Goal: Task Accomplishment & Management: Complete application form

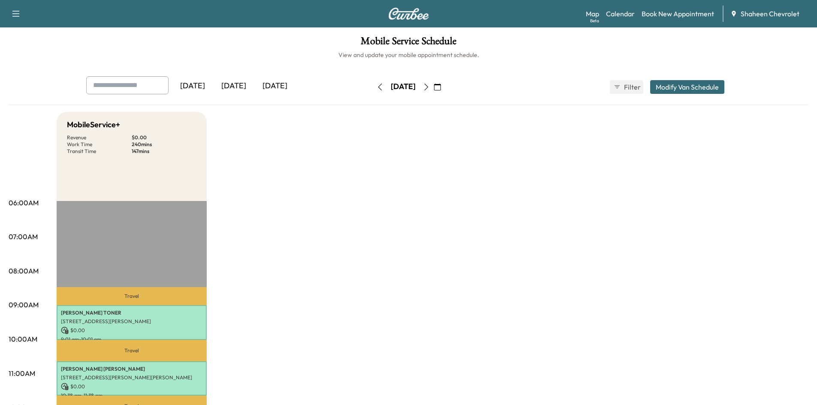
click at [377, 87] on icon "button" at bounding box center [380, 87] width 7 height 7
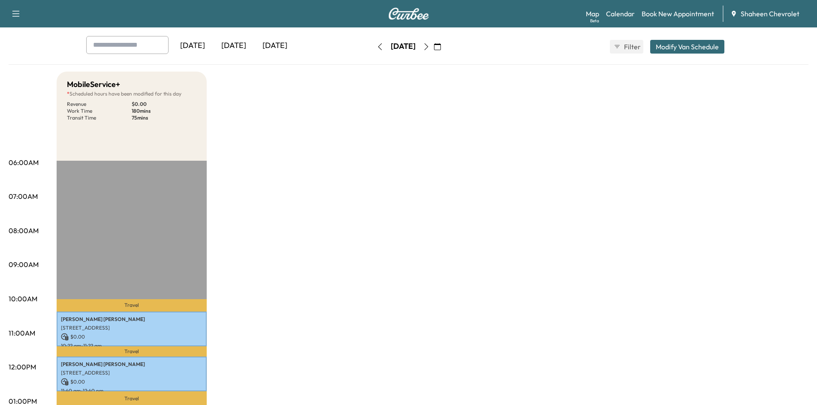
scroll to position [129, 0]
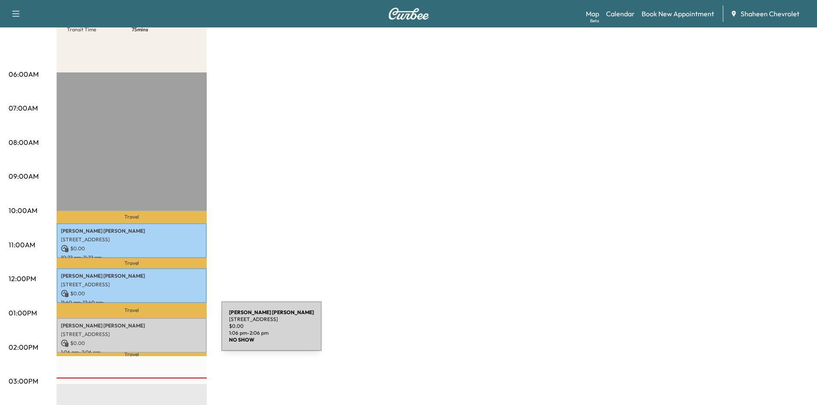
click at [157, 332] on p "[STREET_ADDRESS]" at bounding box center [132, 334] width 142 height 7
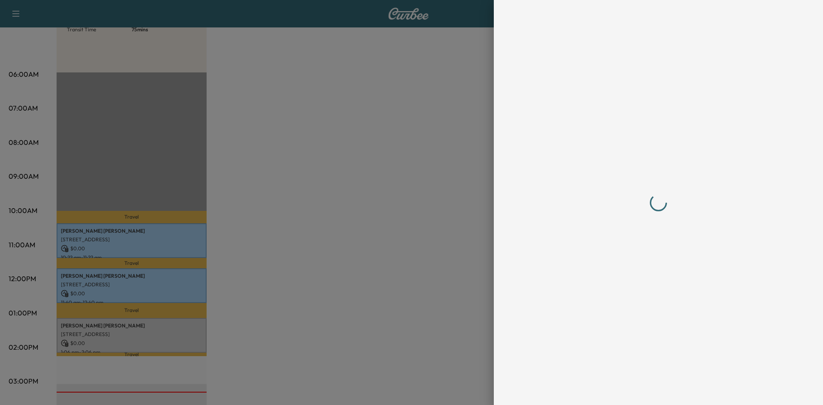
click at [345, 100] on div at bounding box center [411, 202] width 823 height 405
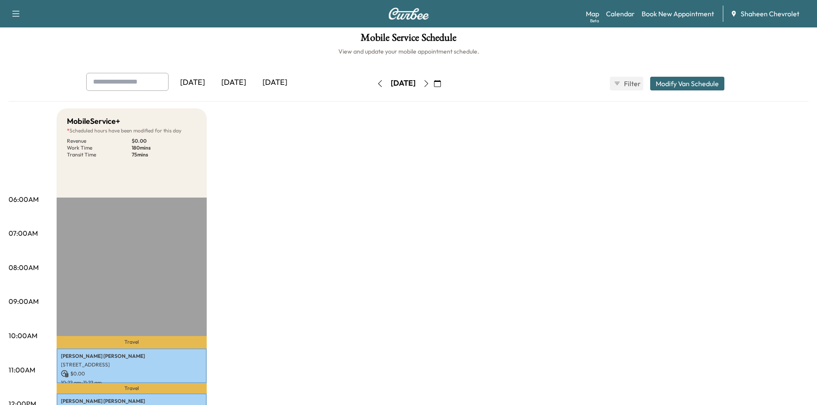
scroll to position [0, 0]
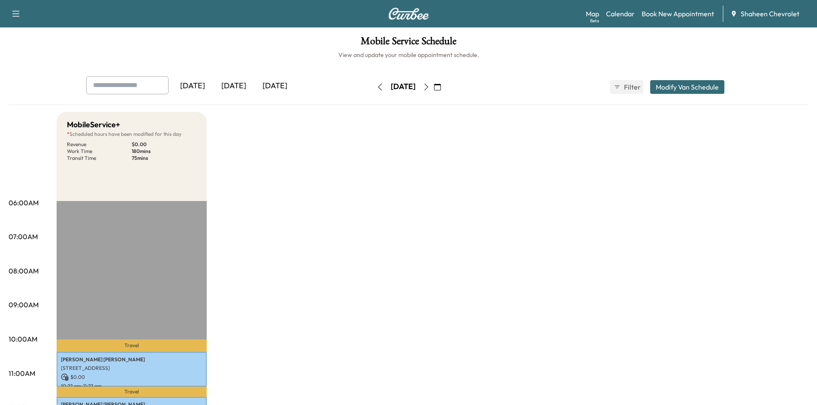
click at [430, 87] on icon "button" at bounding box center [426, 87] width 7 height 7
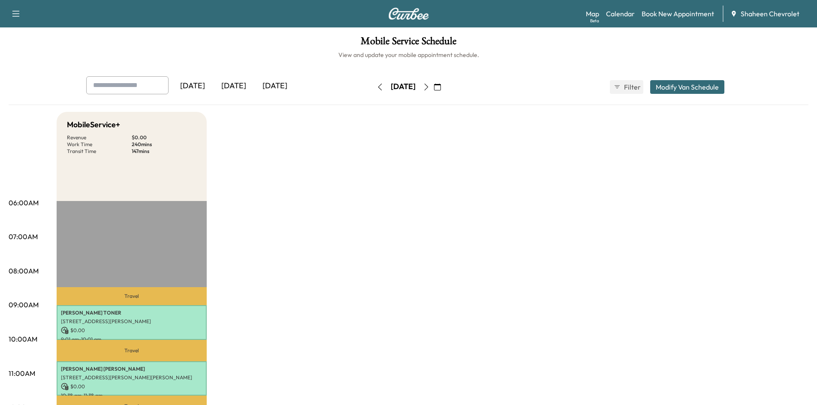
click at [428, 87] on icon "button" at bounding box center [426, 87] width 4 height 7
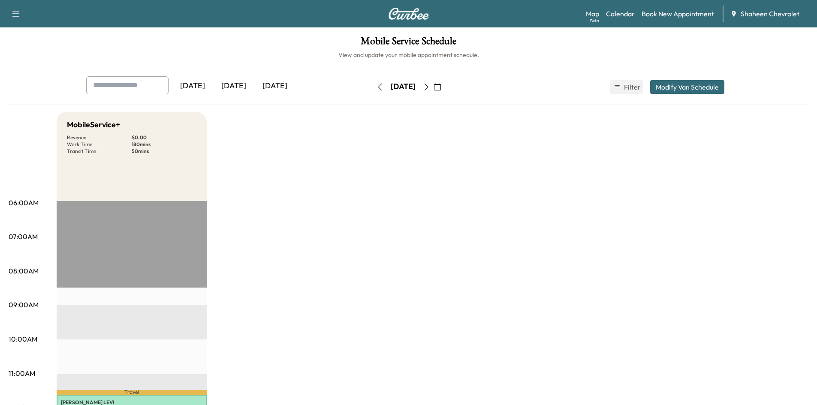
click at [373, 88] on button "button" at bounding box center [380, 87] width 15 height 14
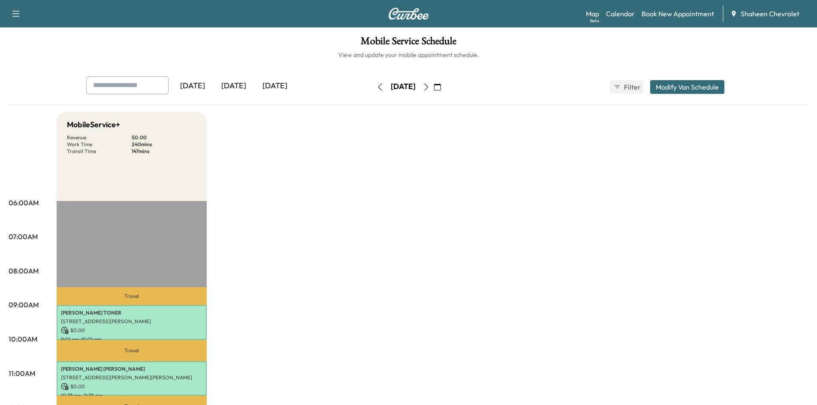
click at [377, 88] on icon "button" at bounding box center [380, 87] width 7 height 7
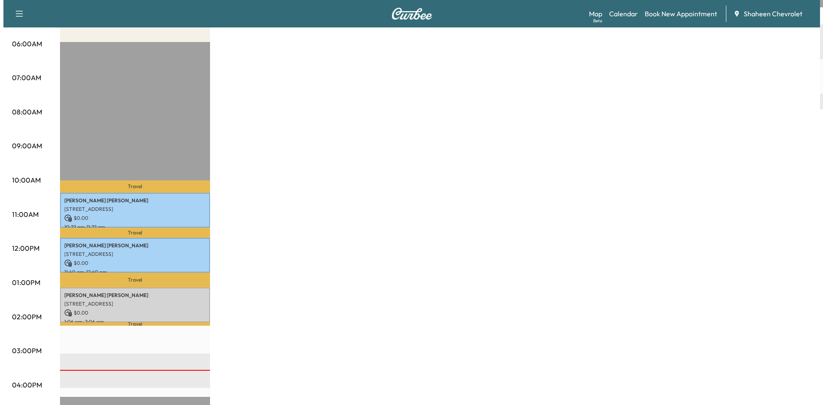
scroll to position [172, 0]
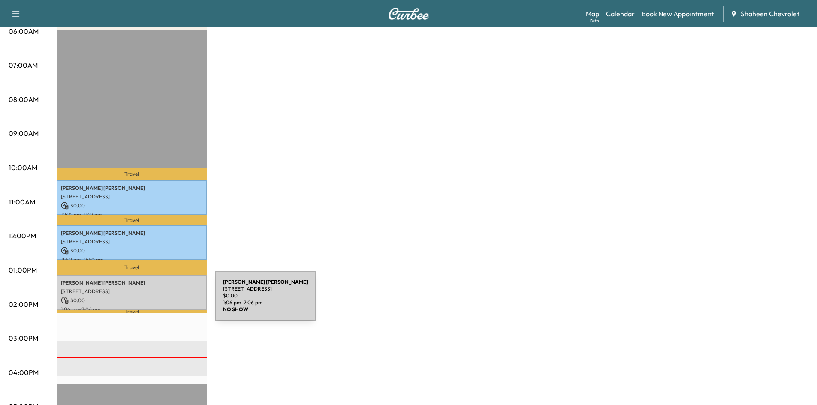
click at [151, 299] on p "$ 0.00" at bounding box center [132, 301] width 142 height 8
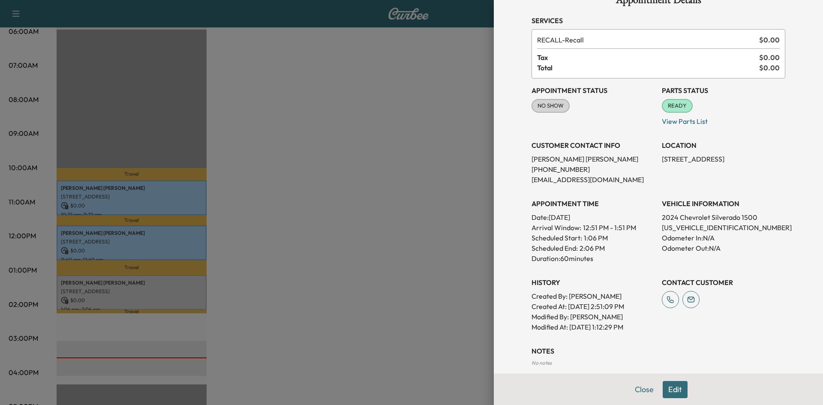
scroll to position [66, 0]
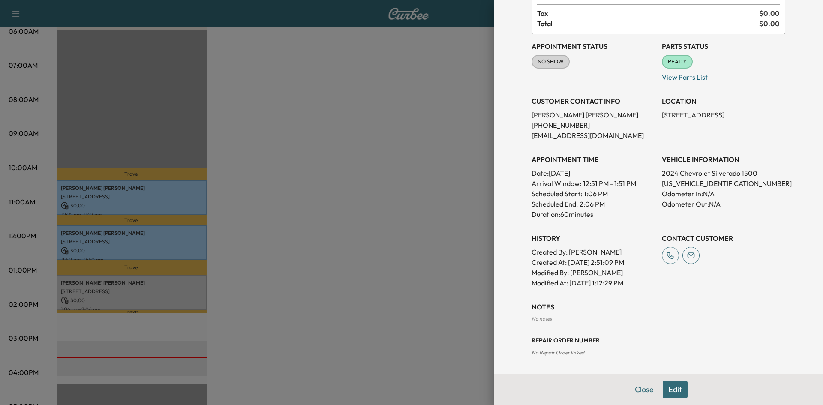
click at [663, 388] on button "Edit" at bounding box center [675, 389] width 25 height 17
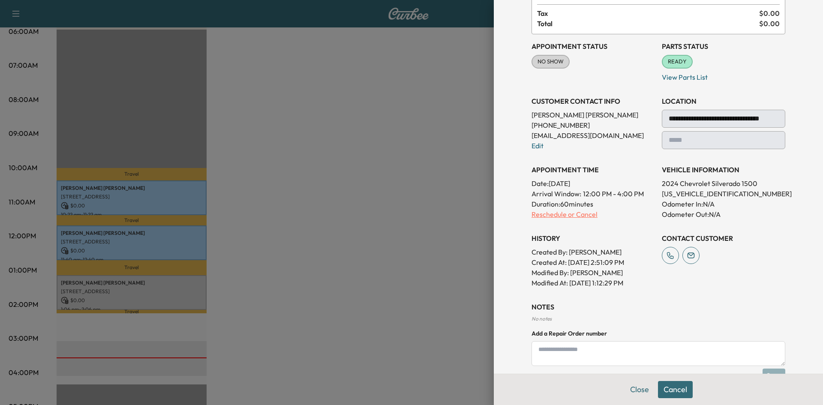
click at [547, 211] on p "Reschedule or Cancel" at bounding box center [594, 214] width 124 height 10
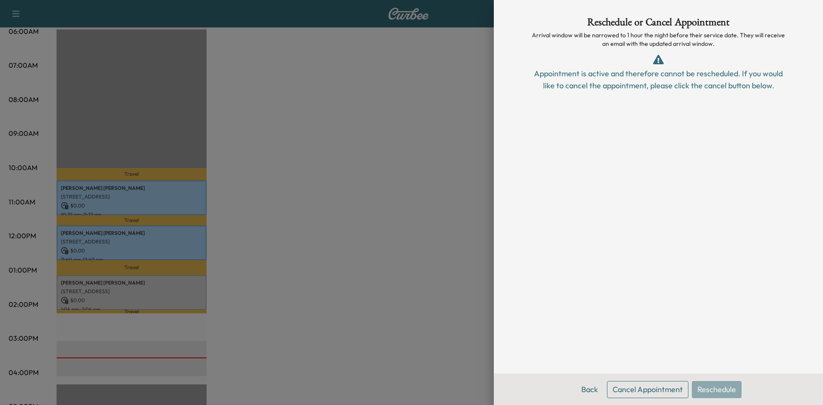
scroll to position [0, 0]
click at [645, 390] on button "Cancel Appointment" at bounding box center [647, 389] width 81 height 17
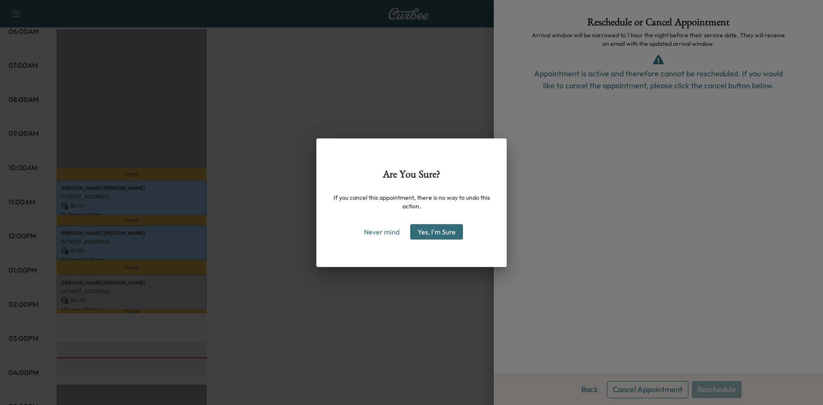
click at [451, 235] on button "Yes, I'm Sure" at bounding box center [436, 231] width 53 height 15
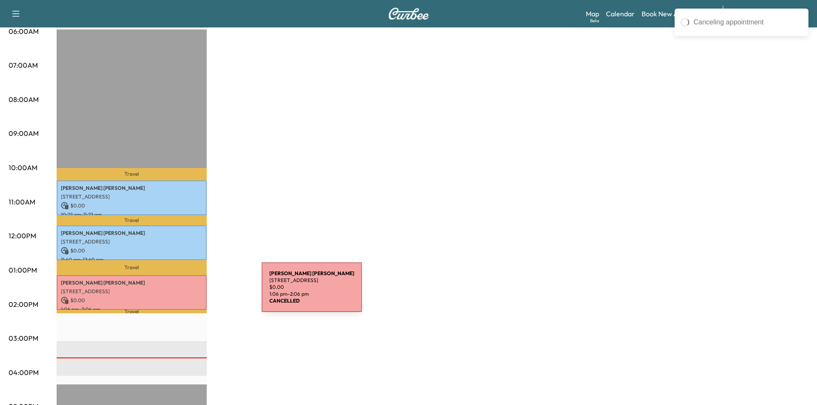
click at [196, 292] on div "[PERSON_NAME] [STREET_ADDRESS] $ 0.00 1:06 pm - 2:06 pm" at bounding box center [132, 292] width 150 height 35
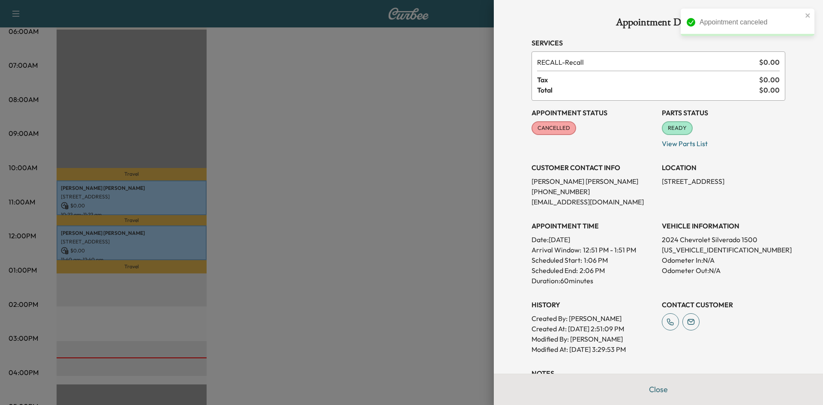
click at [474, 259] on div at bounding box center [411, 202] width 823 height 405
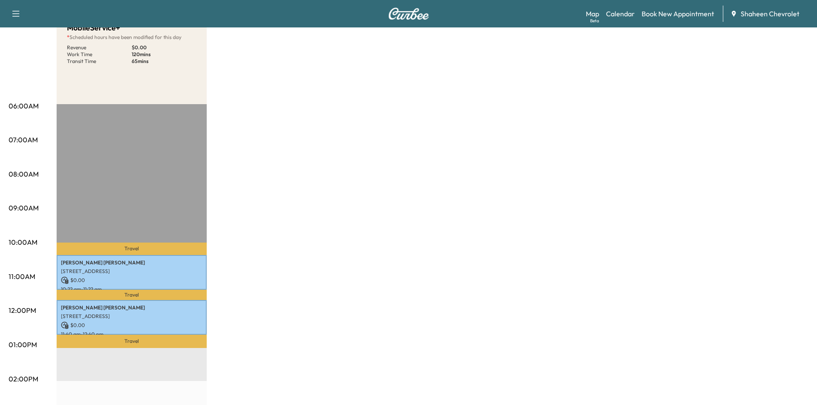
scroll to position [43, 0]
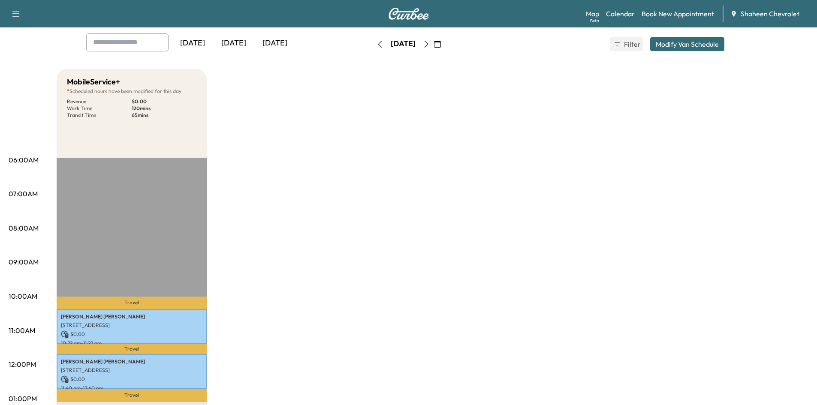
click at [663, 14] on link "Book New Appointment" at bounding box center [678, 14] width 72 height 10
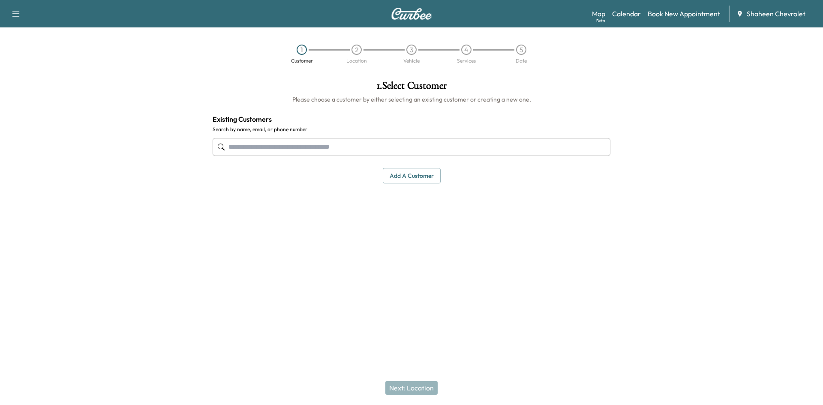
click at [332, 145] on input "text" at bounding box center [412, 147] width 398 height 18
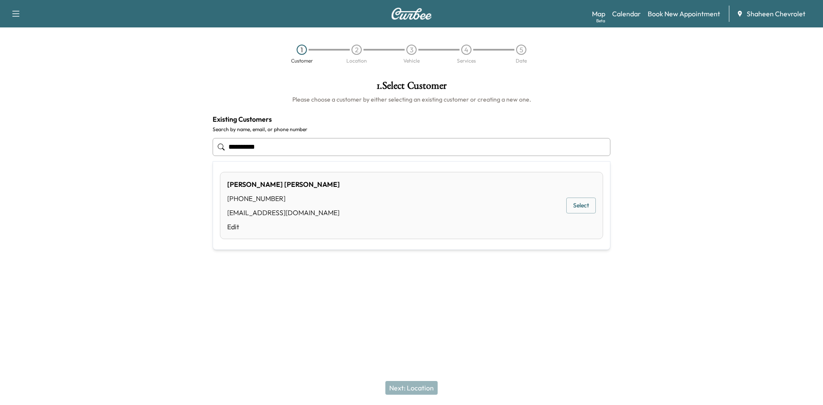
click at [358, 203] on div "[PERSON_NAME] [PHONE_NUMBER] [EMAIL_ADDRESS][DOMAIN_NAME] Edit Select" at bounding box center [411, 205] width 383 height 67
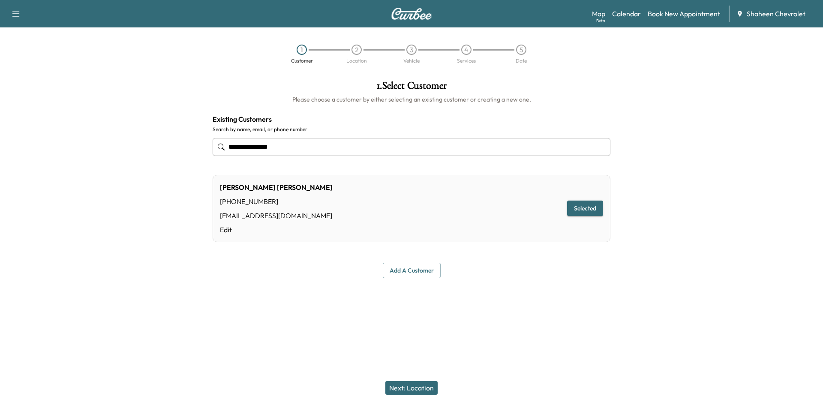
type input "**********"
click at [410, 386] on button "Next: Location" at bounding box center [412, 388] width 52 height 14
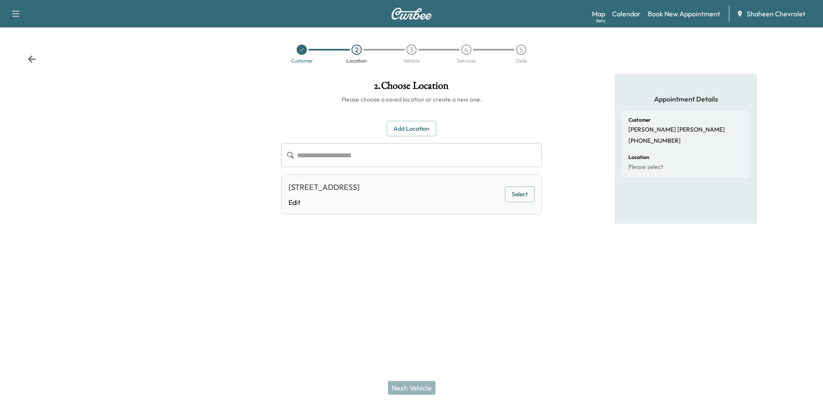
click at [522, 198] on button "Select" at bounding box center [520, 195] width 30 height 16
click at [412, 392] on button "Next: Vehicle" at bounding box center [412, 388] width 48 height 14
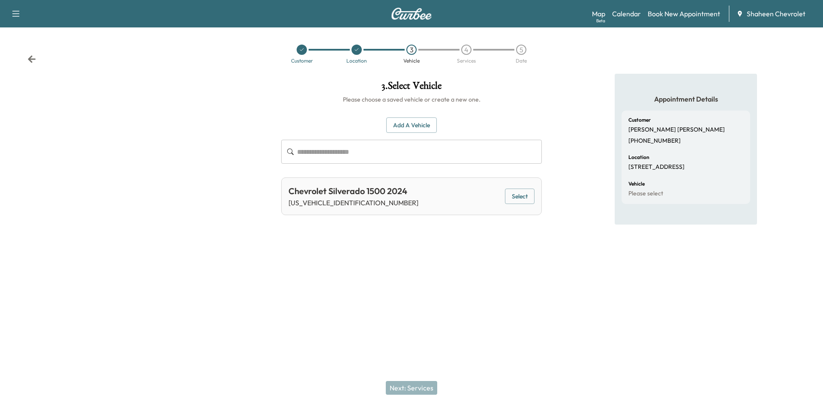
click at [511, 195] on button "Select" at bounding box center [520, 197] width 30 height 16
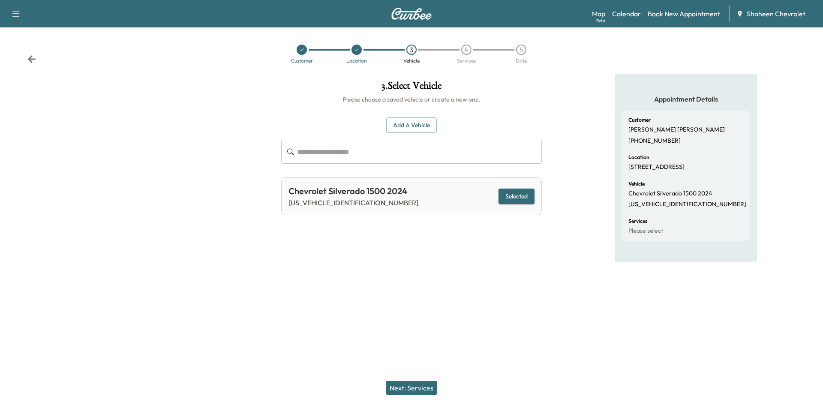
click at [407, 384] on button "Next: Services" at bounding box center [411, 388] width 51 height 14
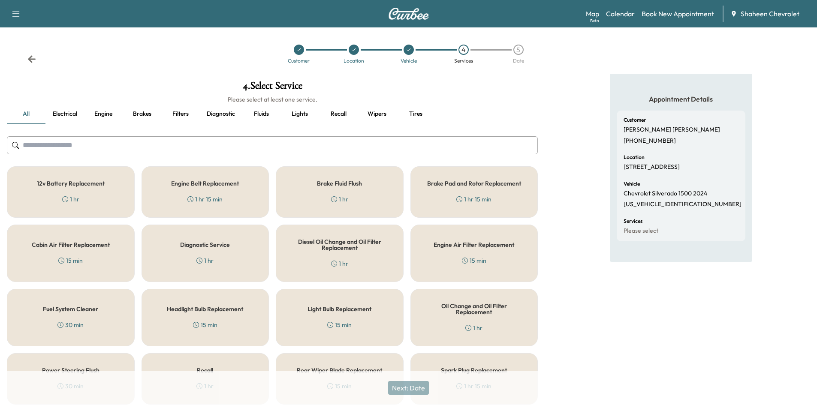
click at [71, 148] on input "text" at bounding box center [272, 145] width 531 height 18
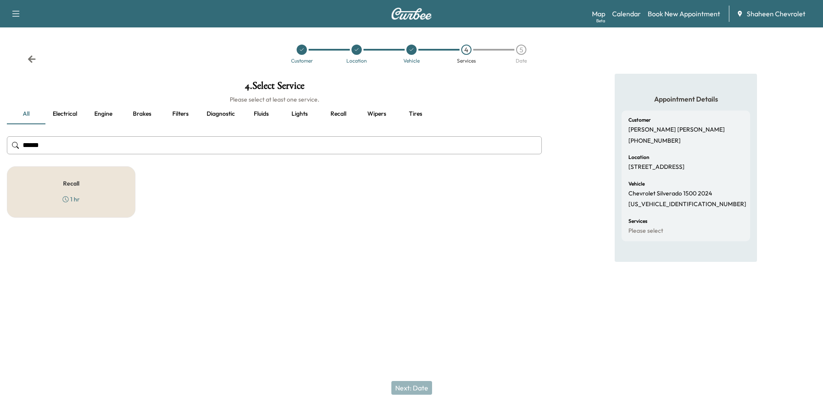
type input "******"
click at [87, 185] on div "Recall 1 hr" at bounding box center [71, 191] width 129 height 51
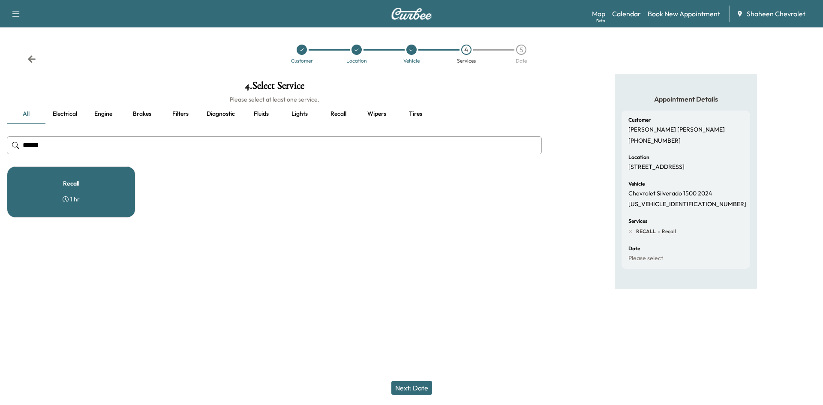
click at [412, 385] on button "Next: Date" at bounding box center [412, 388] width 41 height 14
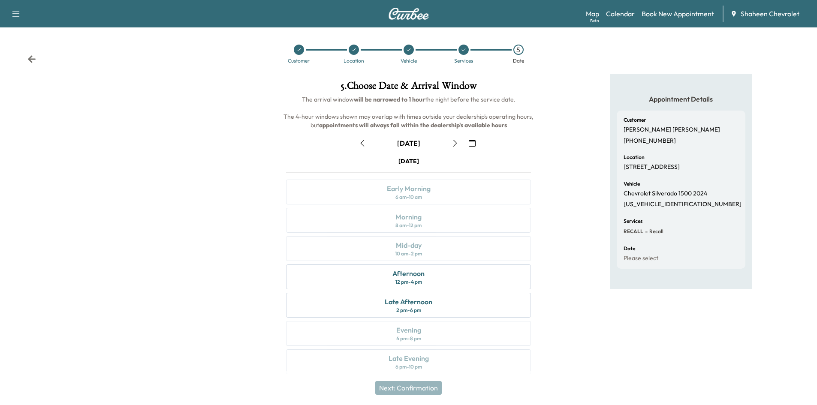
click at [454, 142] on icon "button" at bounding box center [455, 143] width 7 height 7
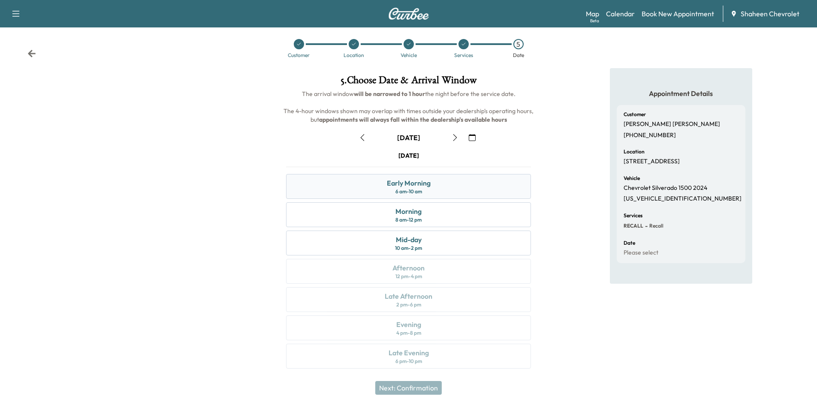
scroll to position [7, 0]
click at [233, 239] on div at bounding box center [136, 222] width 272 height 311
click at [453, 138] on icon "button" at bounding box center [455, 136] width 7 height 7
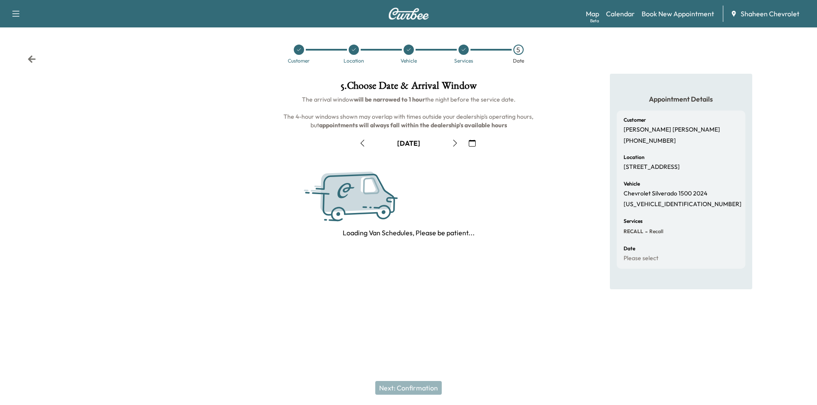
scroll to position [0, 0]
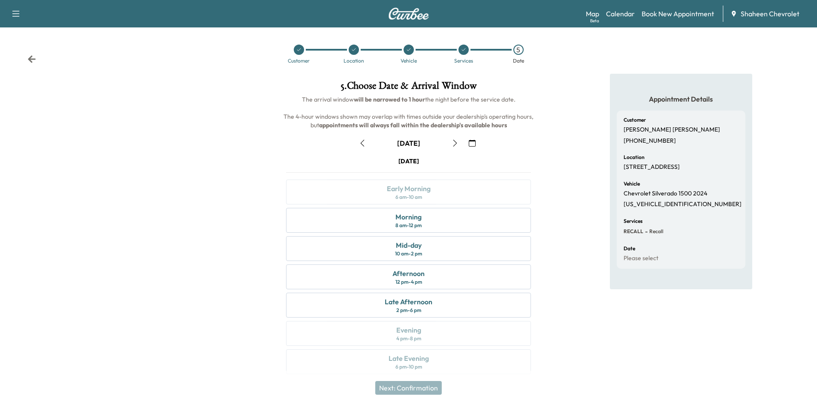
click at [364, 145] on icon "button" at bounding box center [362, 143] width 7 height 7
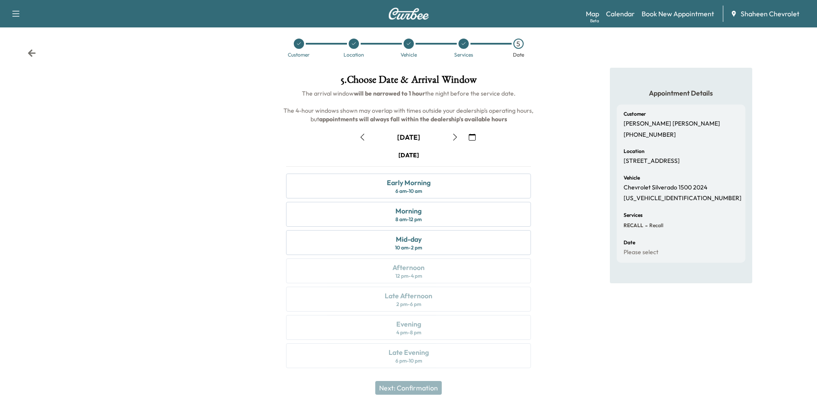
scroll to position [7, 0]
click at [200, 186] on div at bounding box center [136, 222] width 272 height 311
click at [620, 17] on link "Calendar" at bounding box center [620, 14] width 29 height 10
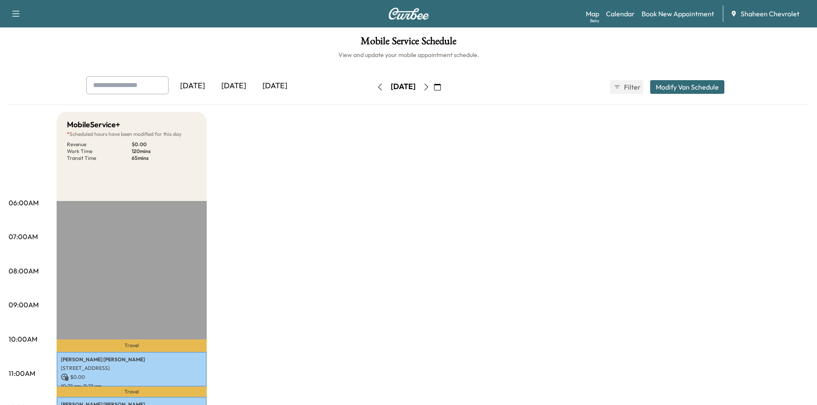
click at [434, 86] on button "button" at bounding box center [426, 87] width 15 height 14
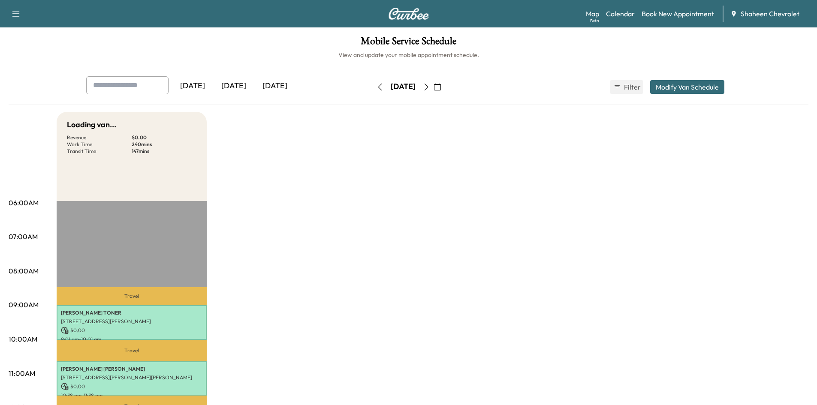
click at [430, 88] on icon "button" at bounding box center [426, 87] width 7 height 7
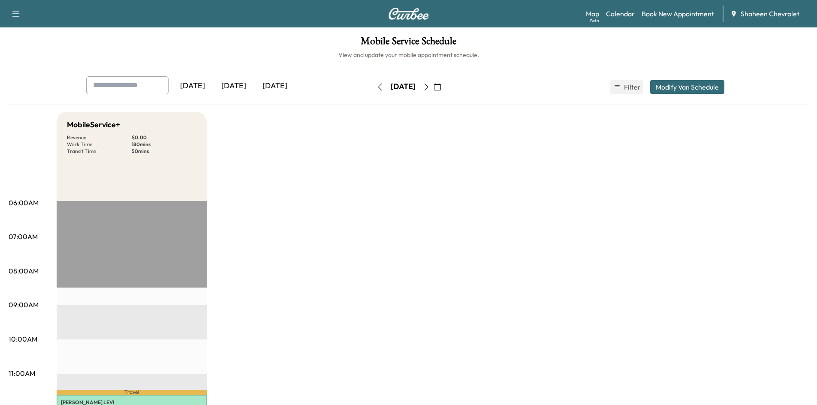
click at [441, 87] on icon "button" at bounding box center [437, 87] width 7 height 7
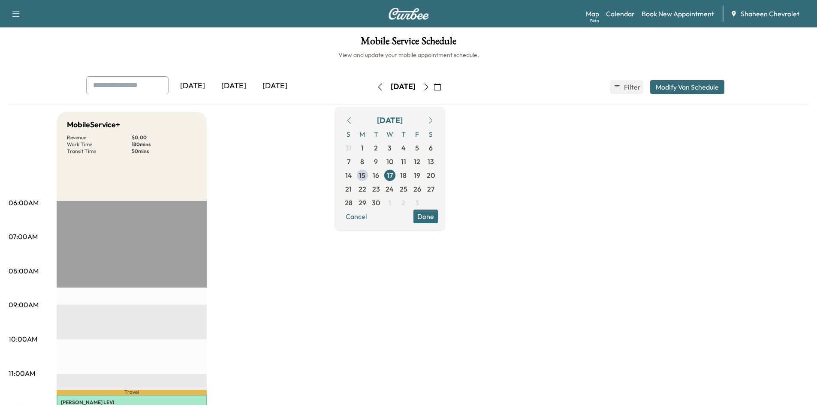
click at [694, 88] on button "Modify Van Schedule" at bounding box center [687, 87] width 74 height 14
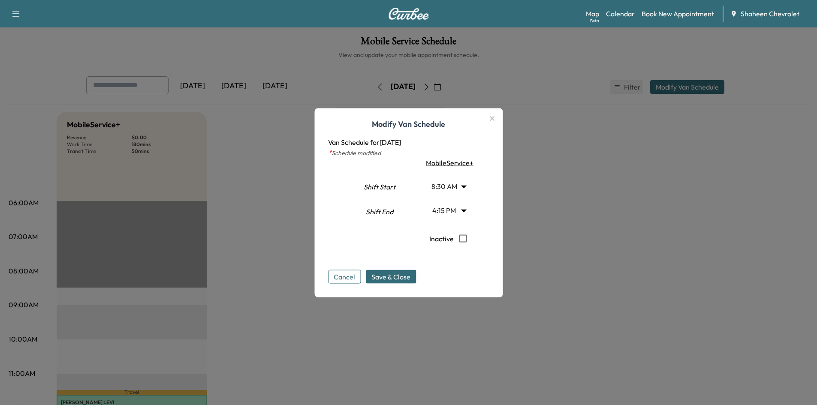
click at [467, 208] on body "Support Log Out Map Beta Calendar Book New Appointment Shaheen Chevrolet Mobile…" at bounding box center [408, 202] width 817 height 405
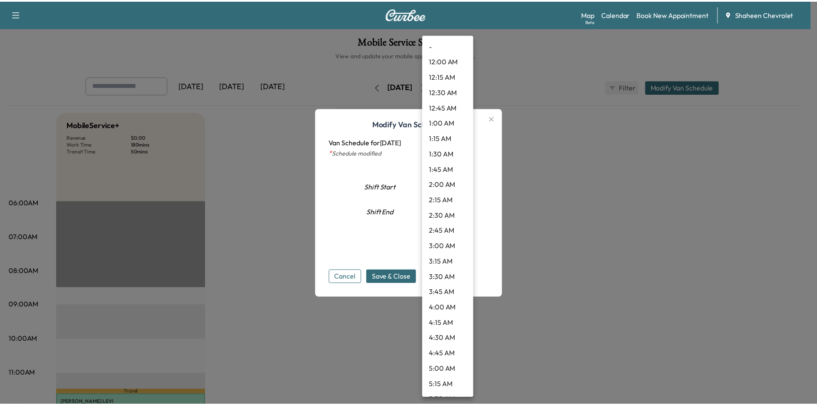
scroll to position [848, 0]
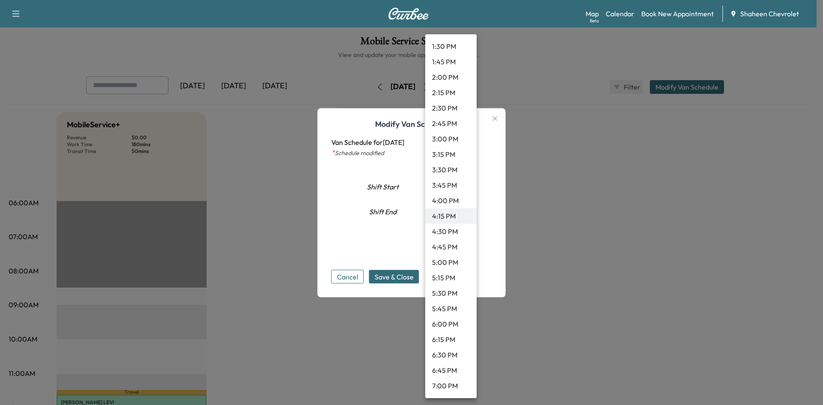
click at [449, 242] on li "4:45 PM" at bounding box center [450, 246] width 51 height 15
type input "*****"
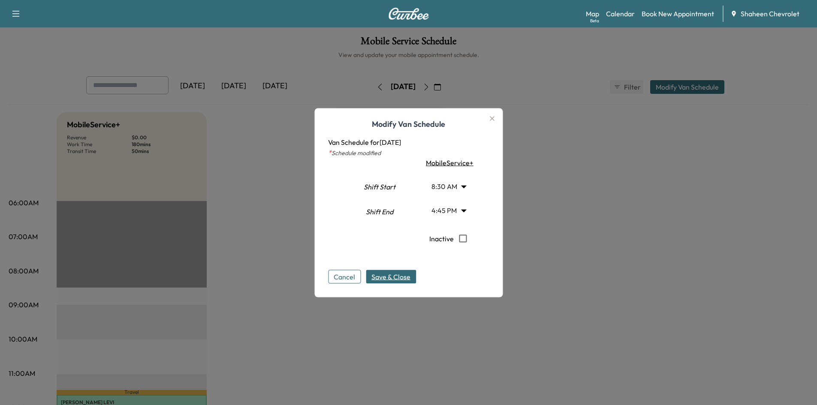
click at [380, 275] on span "Save & Close" at bounding box center [390, 276] width 39 height 10
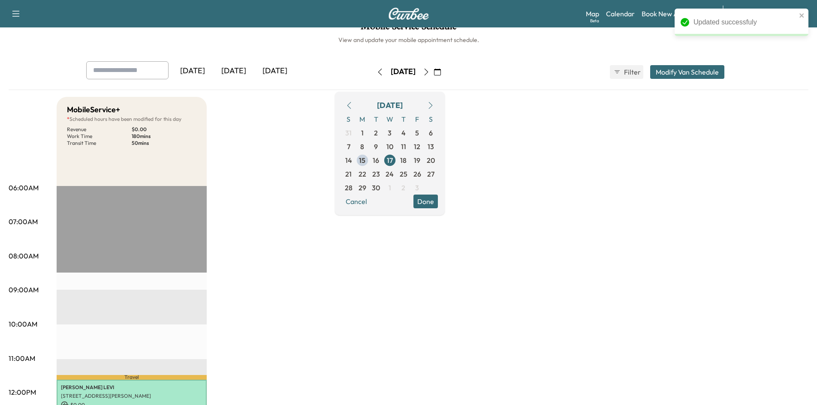
scroll to position [0, 0]
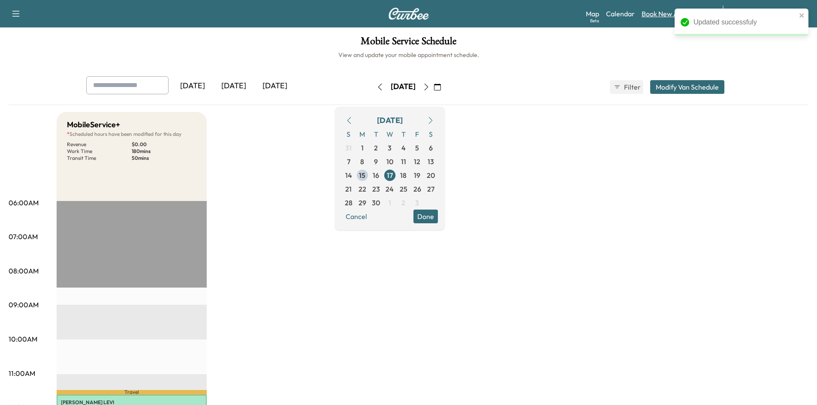
click at [650, 14] on link "Book New Appointment" at bounding box center [678, 14] width 72 height 10
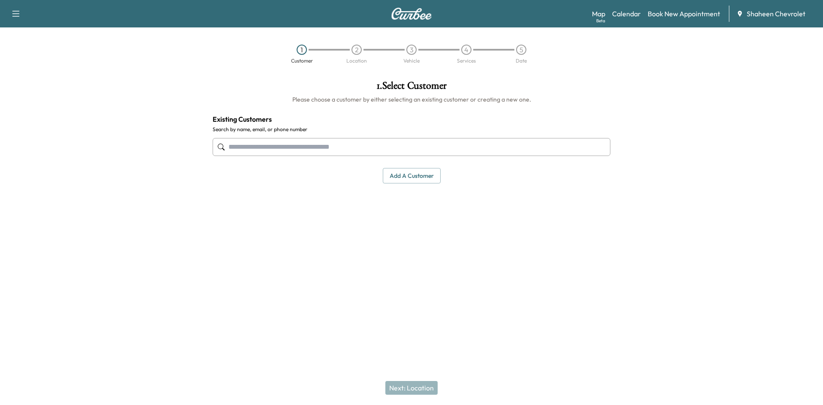
click at [312, 148] on input "text" at bounding box center [412, 147] width 398 height 18
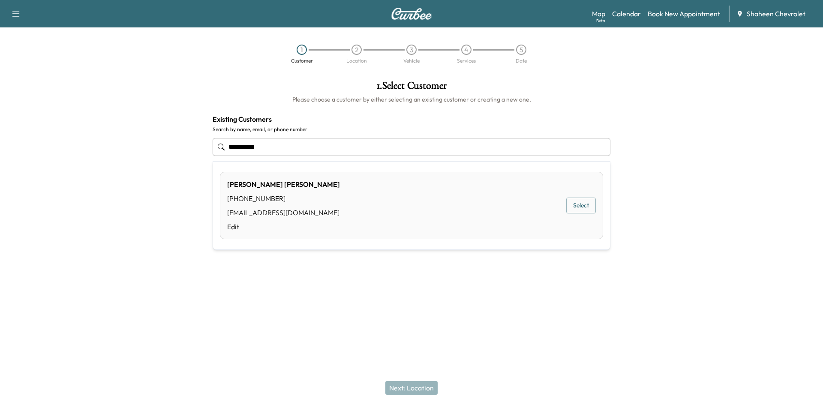
click at [586, 205] on button "Select" at bounding box center [582, 206] width 30 height 16
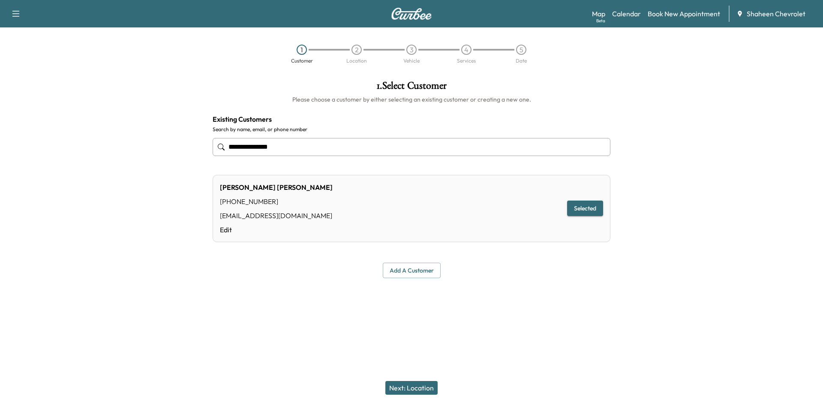
type input "**********"
click at [405, 389] on button "Next: Location" at bounding box center [412, 388] width 52 height 14
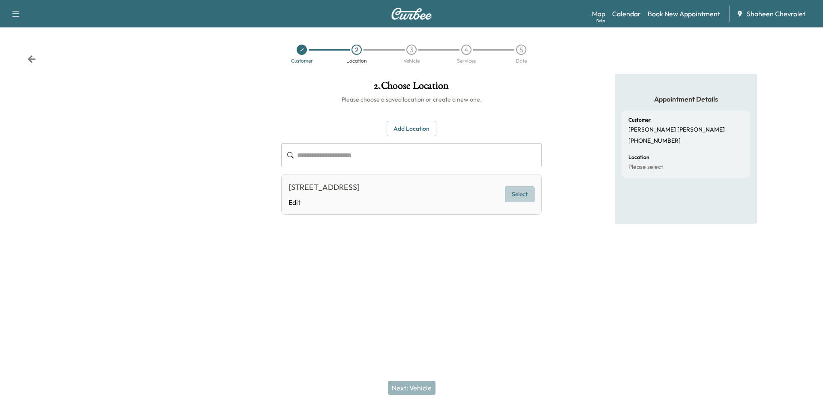
click at [523, 196] on button "Select" at bounding box center [520, 195] width 30 height 16
click at [445, 208] on div "[STREET_ADDRESS] Edit Selected" at bounding box center [411, 194] width 261 height 41
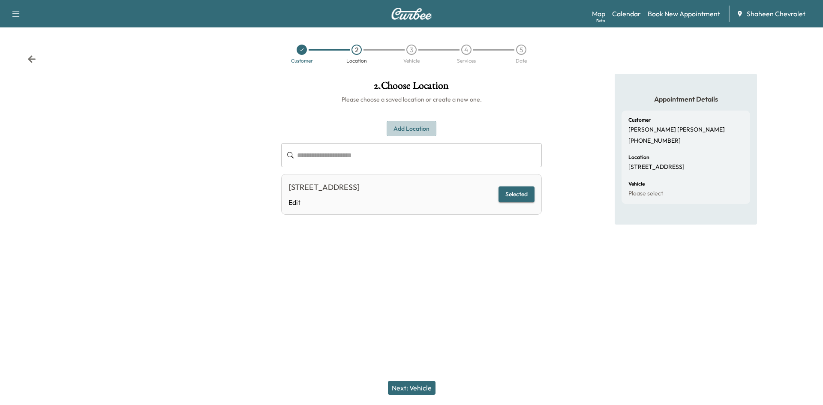
click at [403, 132] on button "Add Location" at bounding box center [412, 129] width 50 height 16
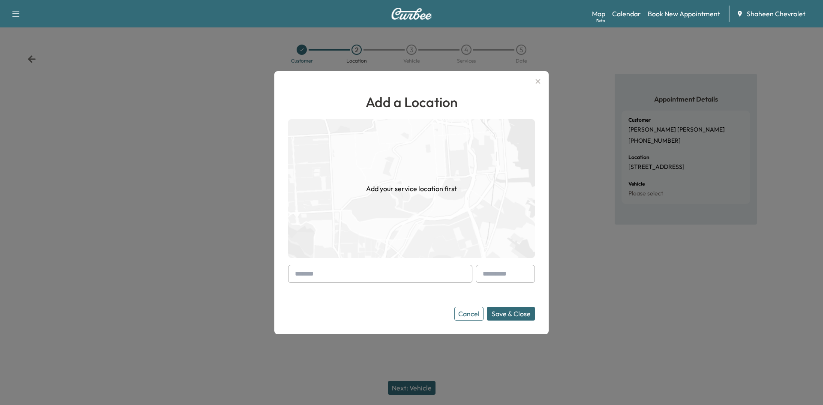
click at [347, 276] on input "text" at bounding box center [380, 274] width 184 height 18
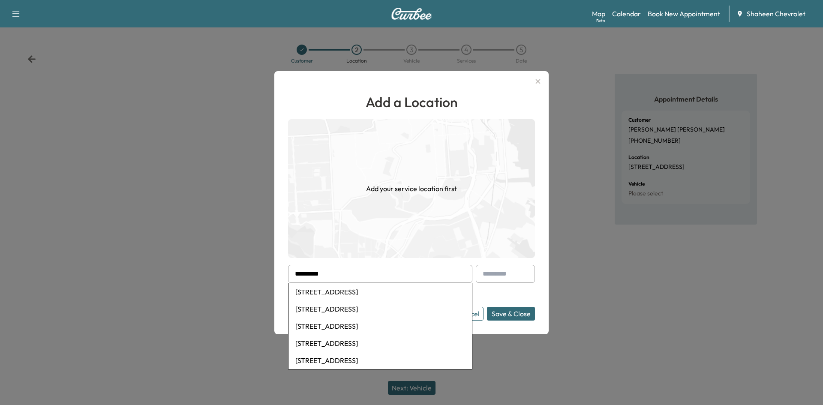
click at [350, 294] on li "[STREET_ADDRESS]" at bounding box center [381, 291] width 184 height 17
type input "**********"
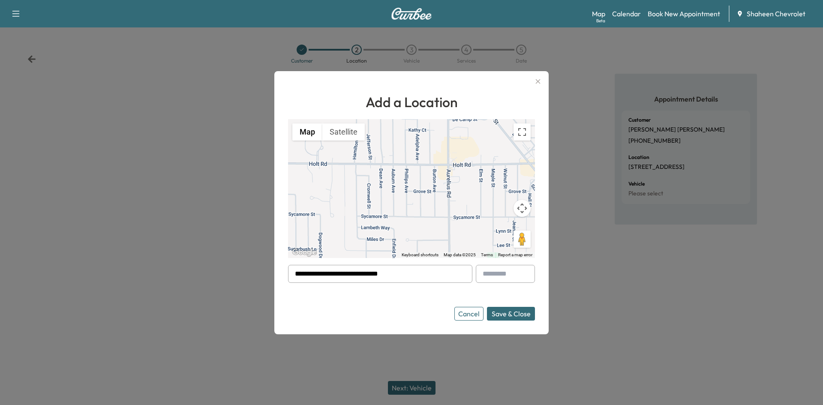
click at [523, 314] on button "Save & Close" at bounding box center [511, 314] width 48 height 14
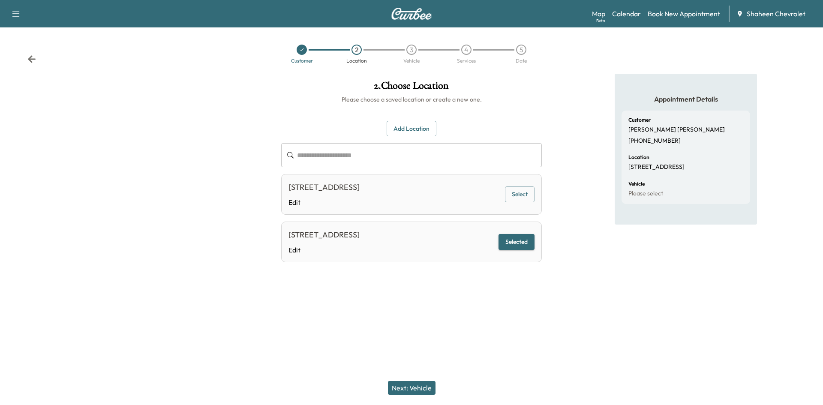
click at [413, 388] on button "Next: Vehicle" at bounding box center [412, 388] width 48 height 14
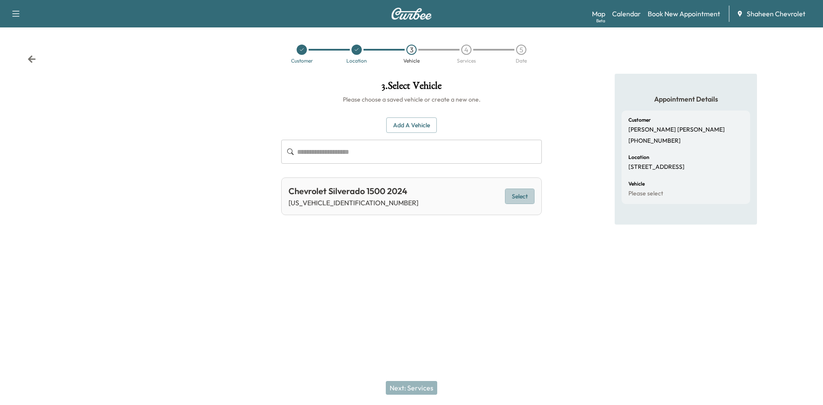
click at [506, 199] on button "Select" at bounding box center [520, 197] width 30 height 16
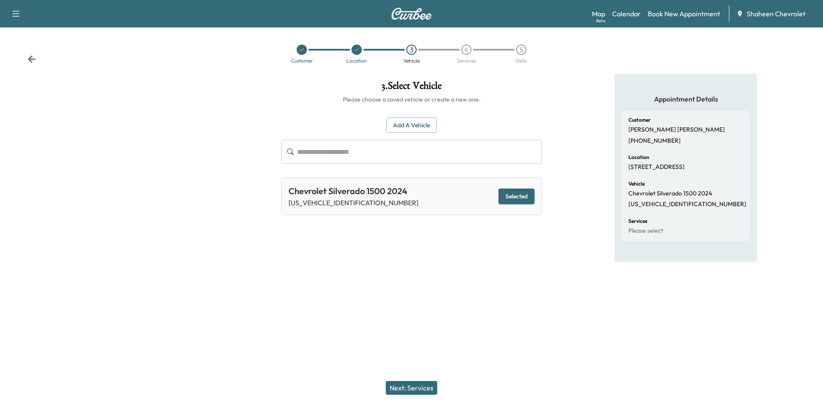
click at [419, 391] on button "Next: Services" at bounding box center [411, 388] width 51 height 14
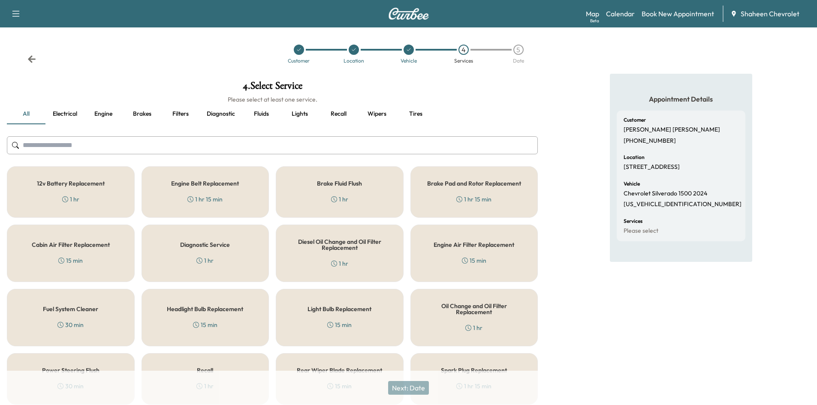
click at [97, 150] on input "text" at bounding box center [272, 145] width 531 height 18
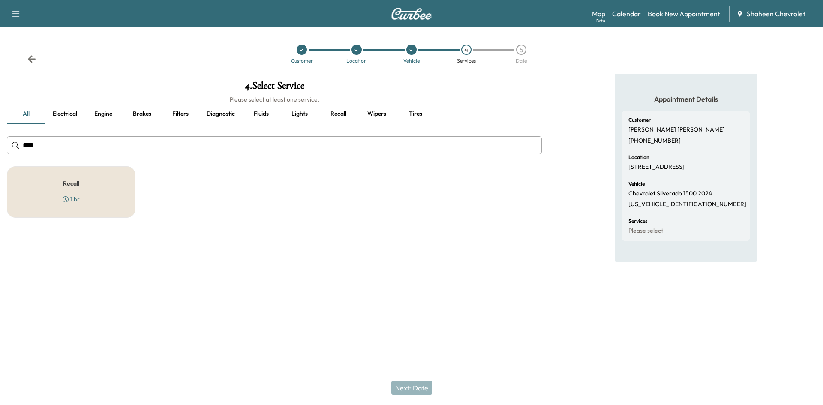
type input "****"
click at [96, 180] on div "Recall 1 hr" at bounding box center [71, 191] width 129 height 51
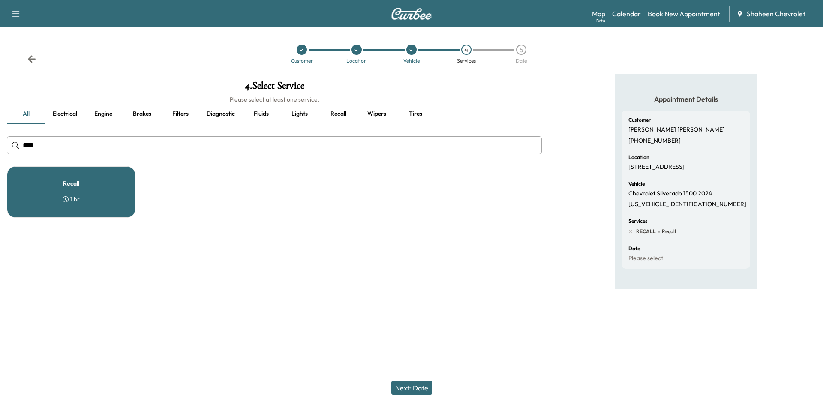
click at [430, 390] on button "Next: Date" at bounding box center [412, 388] width 41 height 14
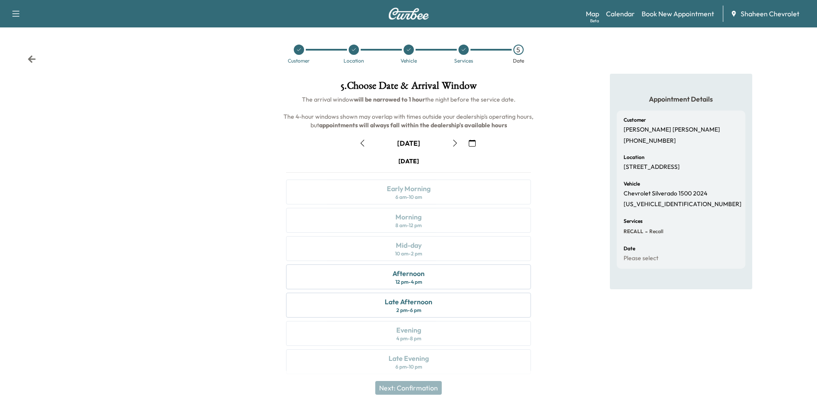
click at [454, 145] on icon "button" at bounding box center [455, 143] width 7 height 7
click at [442, 299] on div "Late Afternoon 2 pm - 6 pm" at bounding box center [408, 305] width 245 height 25
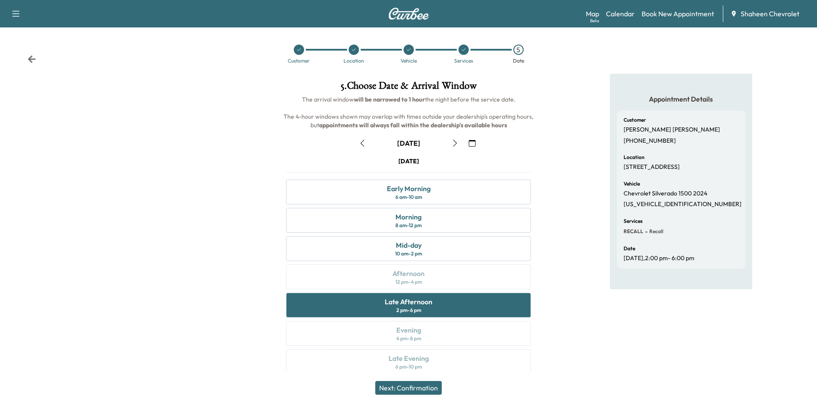
click at [413, 389] on button "Next: Confirmation" at bounding box center [408, 388] width 66 height 14
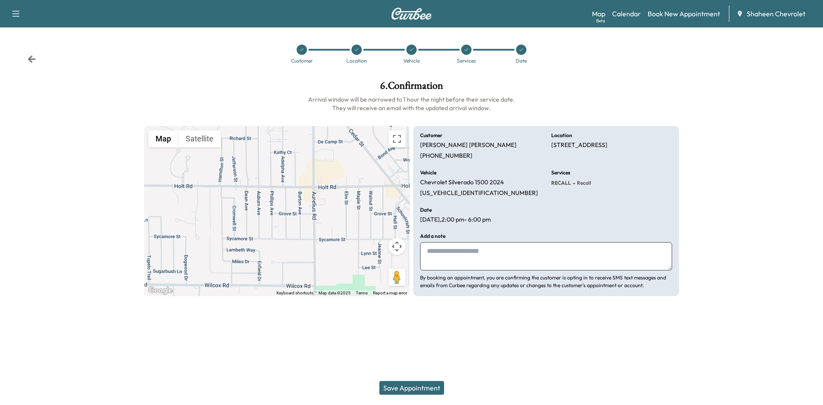
click at [432, 389] on button "Save Appointment" at bounding box center [412, 388] width 65 height 14
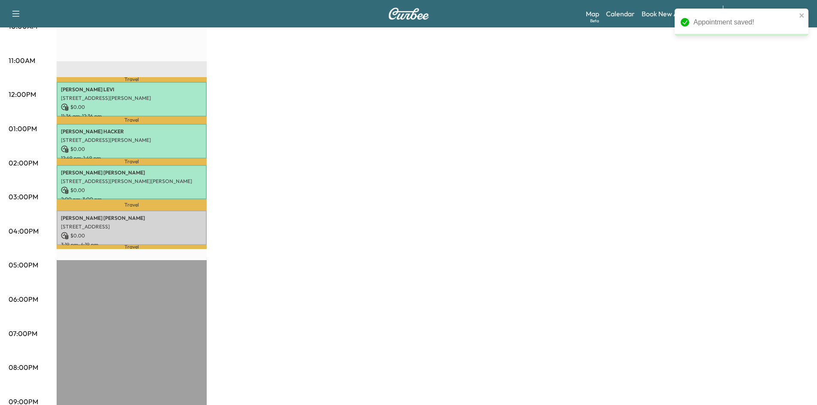
scroll to position [343, 0]
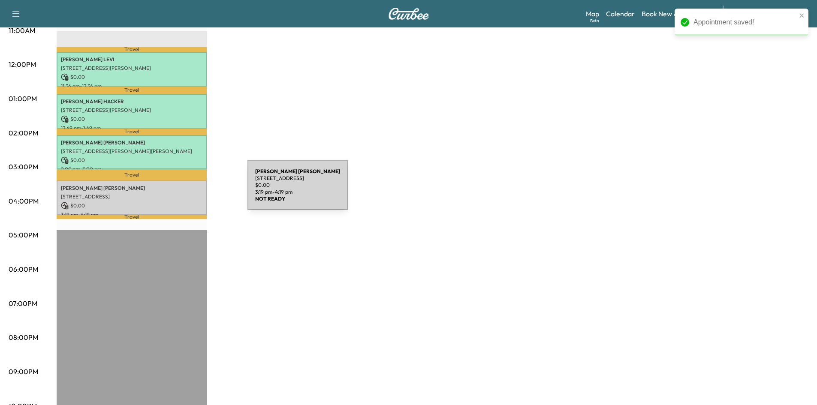
click at [183, 193] on p "[STREET_ADDRESS]" at bounding box center [132, 196] width 142 height 7
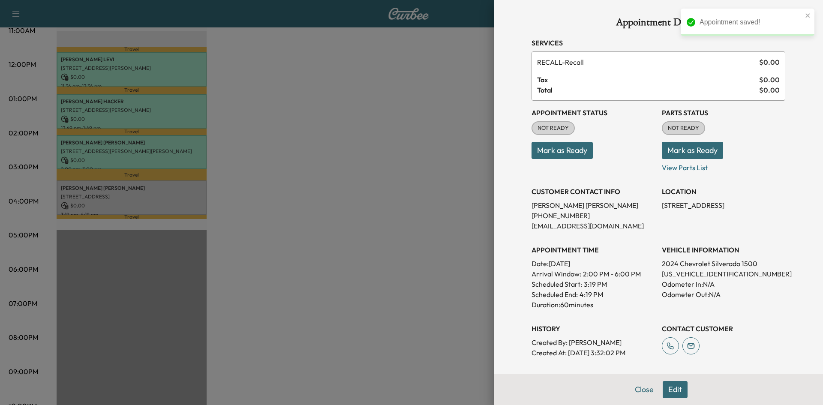
click at [576, 151] on button "Mark as Ready" at bounding box center [562, 150] width 61 height 17
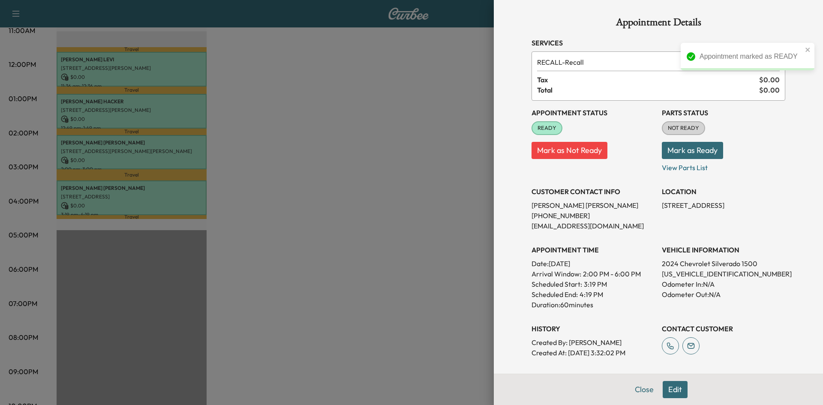
click at [680, 149] on button "Mark as Ready" at bounding box center [692, 150] width 61 height 17
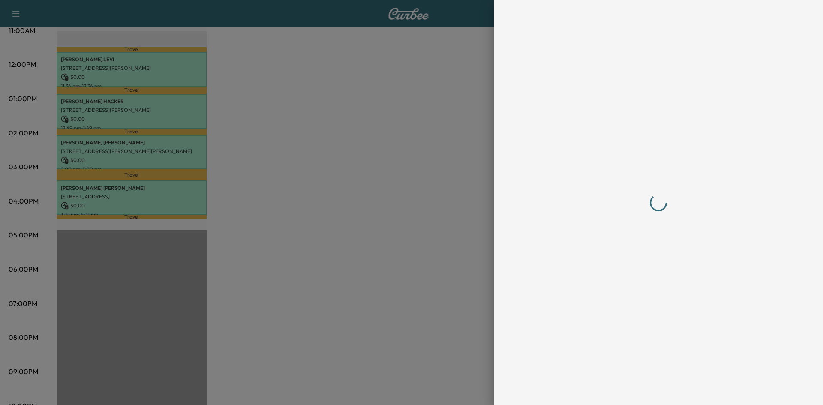
click at [451, 208] on div at bounding box center [411, 202] width 823 height 405
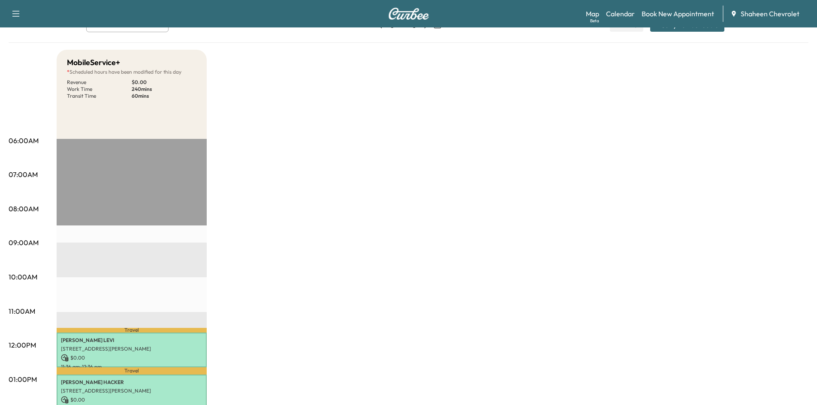
scroll to position [43, 0]
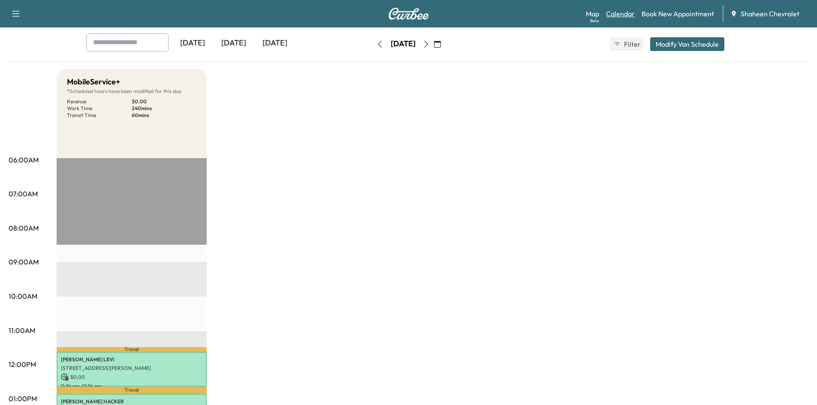
click at [625, 14] on link "Calendar" at bounding box center [620, 14] width 29 height 10
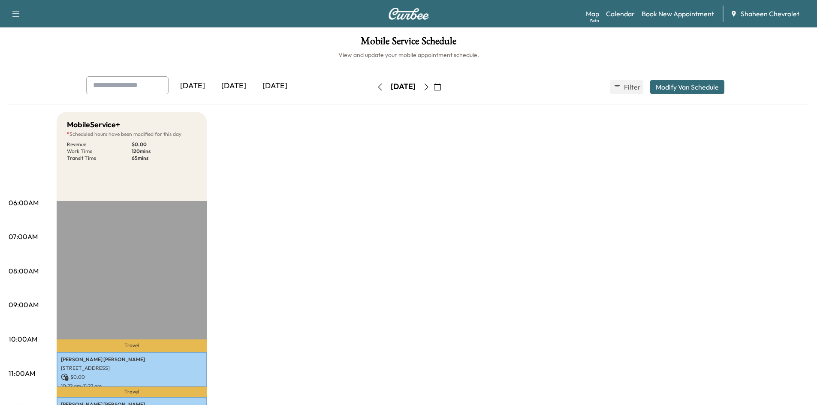
click at [284, 88] on div "[DATE]" at bounding box center [274, 86] width 41 height 20
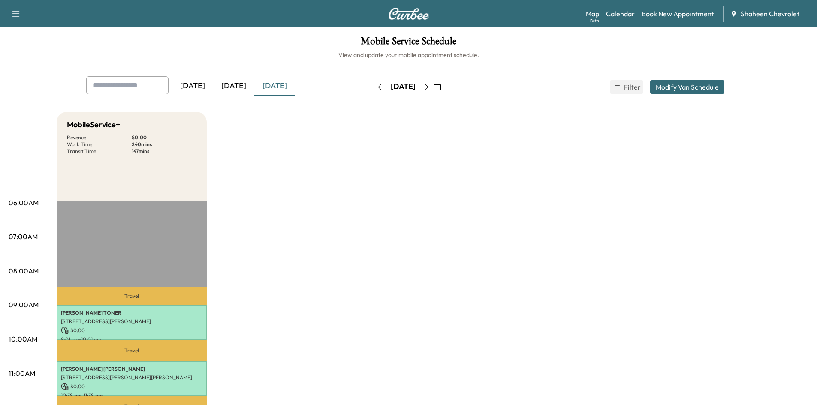
click at [428, 89] on icon "button" at bounding box center [426, 87] width 4 height 7
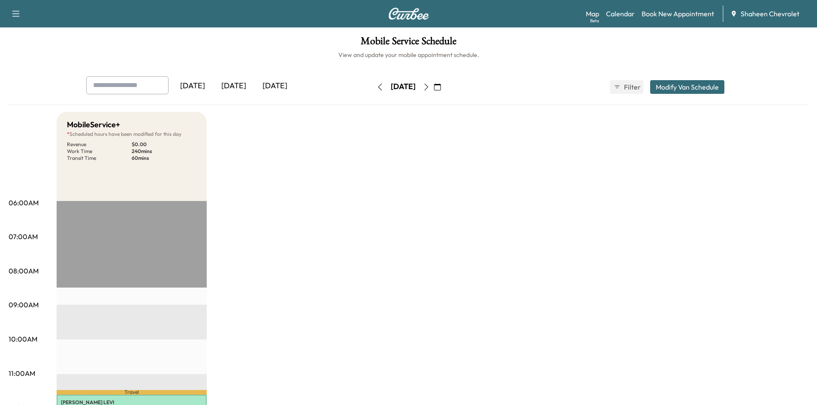
click at [434, 88] on button "button" at bounding box center [426, 87] width 15 height 14
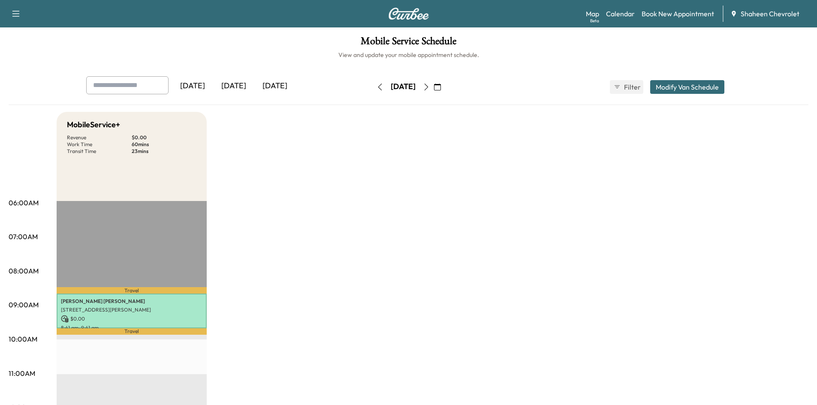
click at [681, 89] on button "Modify Van Schedule" at bounding box center [687, 87] width 74 height 14
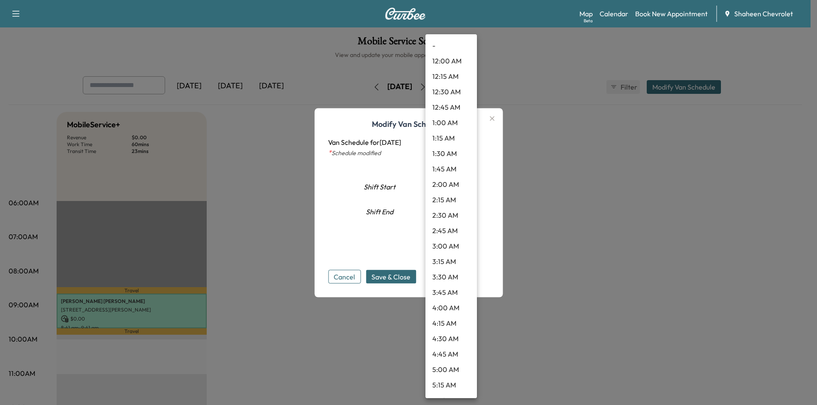
click at [467, 211] on body "Support Log Out Map Beta Calendar Book New Appointment Shaheen Chevrolet Mobile…" at bounding box center [408, 202] width 817 height 405
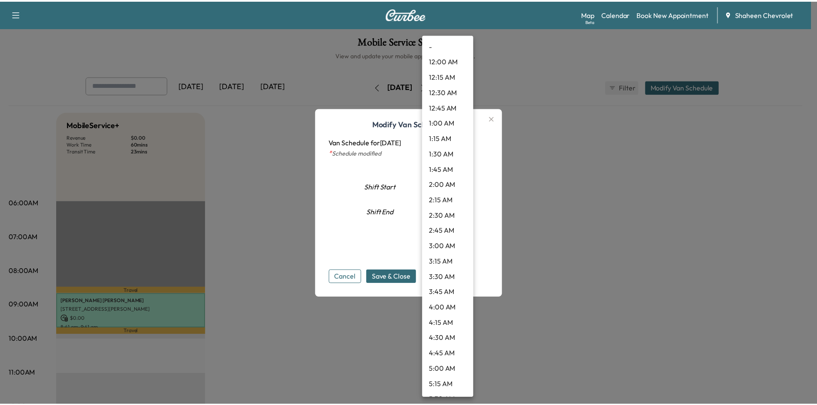
scroll to position [848, 0]
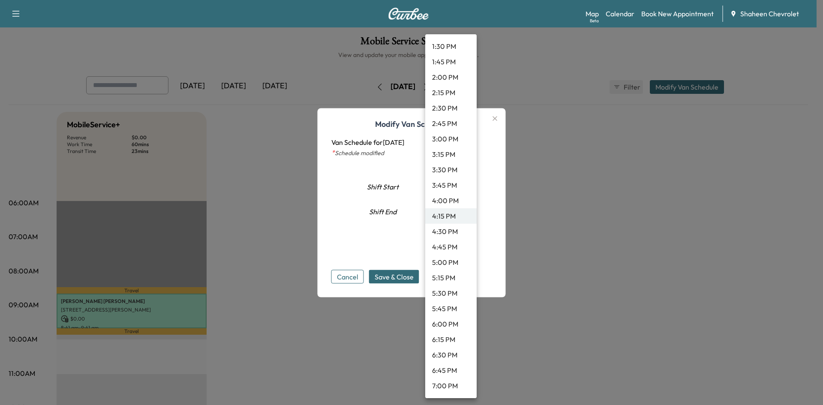
click at [452, 248] on li "4:45 PM" at bounding box center [450, 246] width 51 height 15
type input "*****"
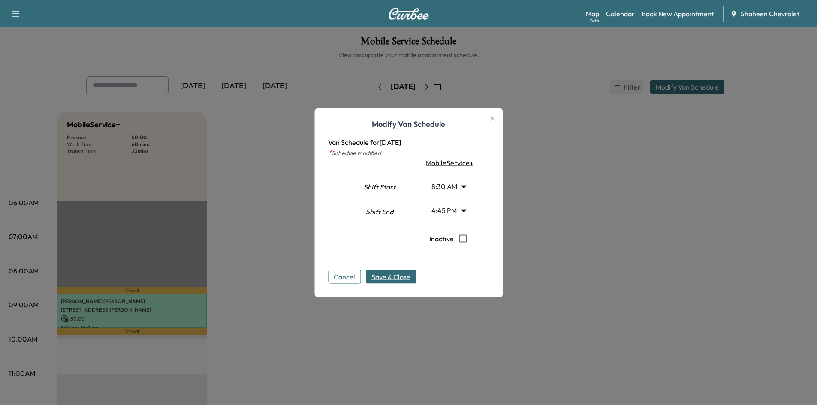
click at [401, 278] on span "Save & Close" at bounding box center [390, 276] width 39 height 10
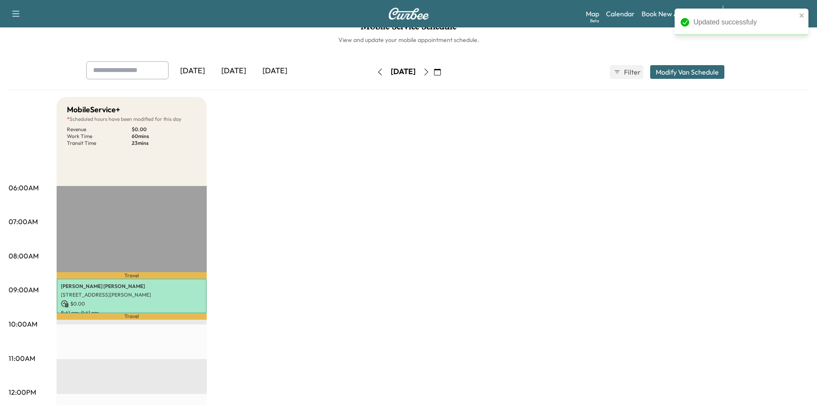
scroll to position [0, 0]
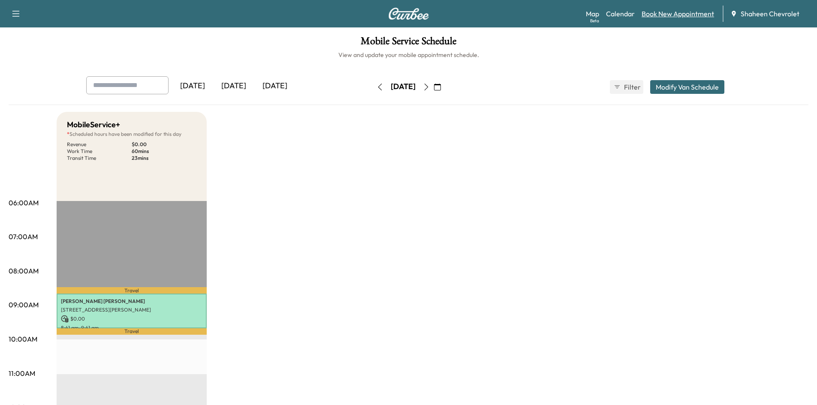
click at [658, 12] on link "Book New Appointment" at bounding box center [678, 14] width 72 height 10
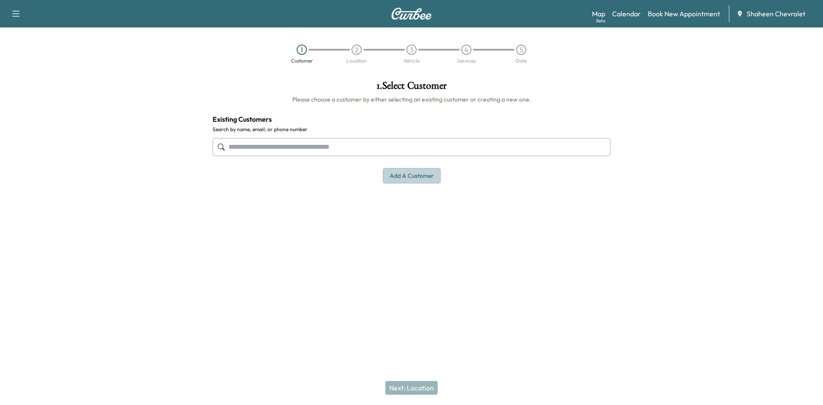
click at [413, 174] on button "Add a customer" at bounding box center [412, 176] width 58 height 16
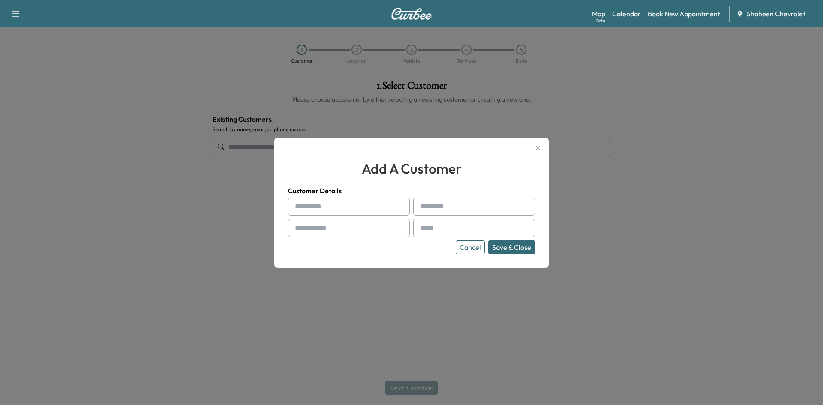
click at [402, 206] on div at bounding box center [401, 207] width 10 height 10
click at [366, 205] on input "text" at bounding box center [349, 207] width 122 height 18
type input "*"
type input "*******"
type input "*********"
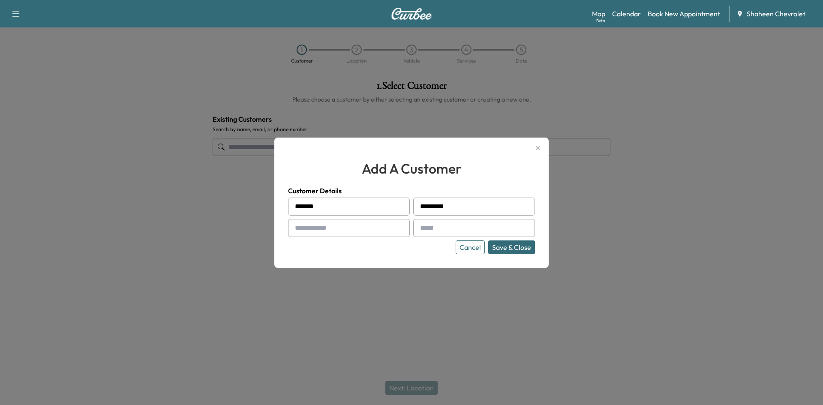
click at [437, 228] on input "text" at bounding box center [474, 228] width 122 height 18
click at [343, 225] on input "text" at bounding box center [349, 228] width 122 height 18
type input "**********"
click at [449, 227] on input "text" at bounding box center [474, 228] width 122 height 18
click at [468, 227] on input "*********" at bounding box center [474, 228] width 122 height 18
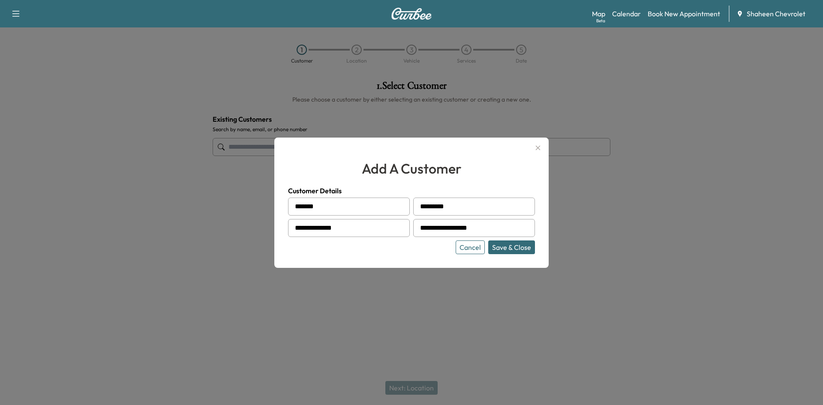
type input "**********"
click at [498, 248] on button "Save & Close" at bounding box center [512, 248] width 47 height 14
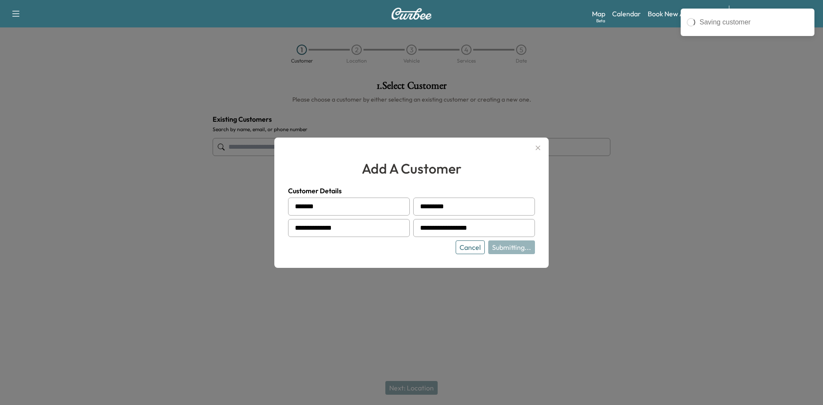
type input "**********"
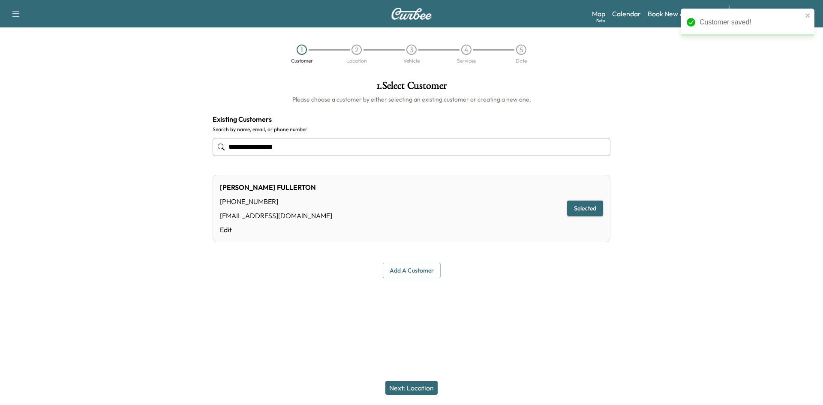
click at [429, 383] on button "Next: Location" at bounding box center [412, 388] width 52 height 14
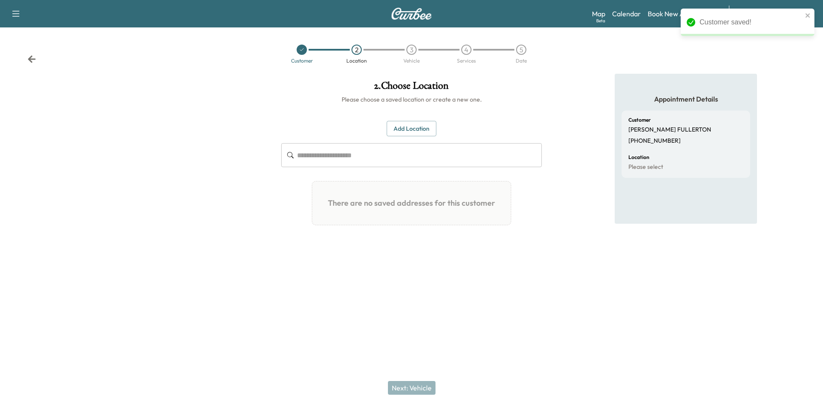
click at [407, 134] on button "Add Location" at bounding box center [412, 129] width 50 height 16
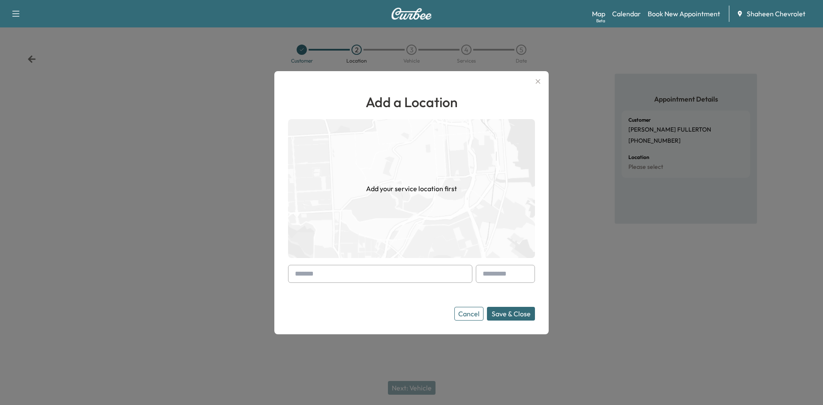
click at [350, 268] on input "text" at bounding box center [380, 274] width 184 height 18
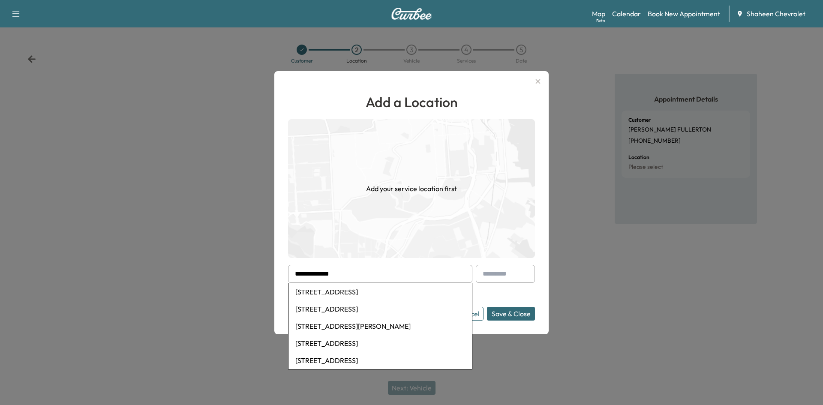
click at [359, 296] on li "[STREET_ADDRESS]" at bounding box center [381, 291] width 184 height 17
type input "**********"
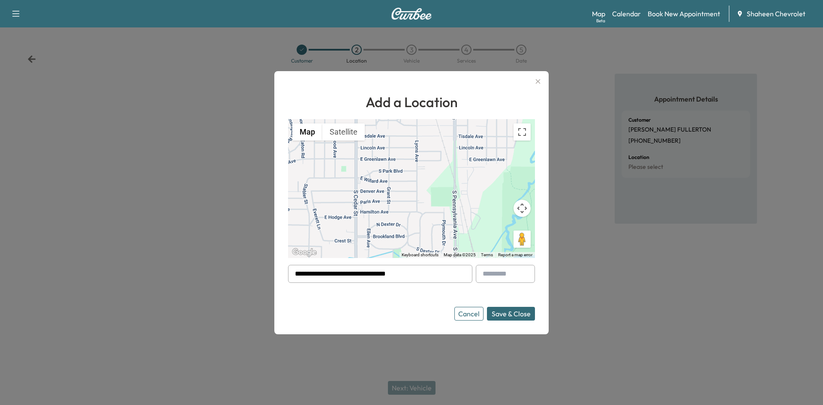
click at [510, 311] on button "Save & Close" at bounding box center [511, 314] width 48 height 14
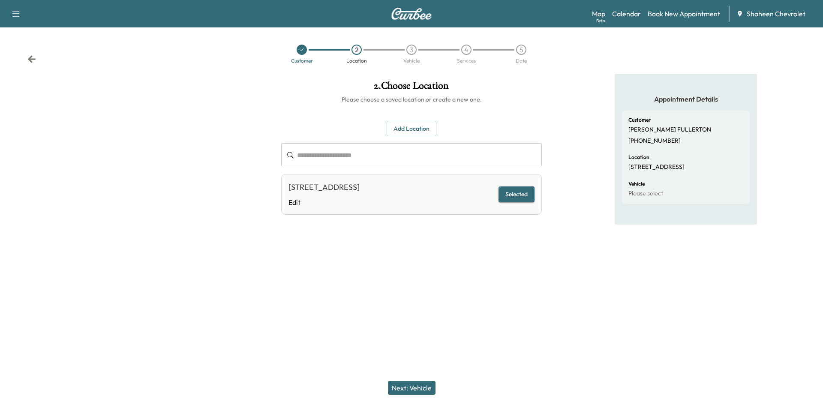
click at [402, 387] on button "Next: Vehicle" at bounding box center [412, 388] width 48 height 14
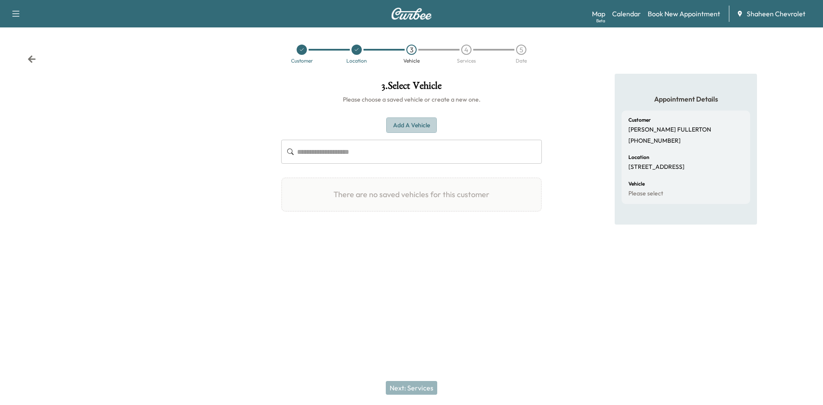
click at [409, 124] on button "Add a Vehicle" at bounding box center [411, 126] width 51 height 16
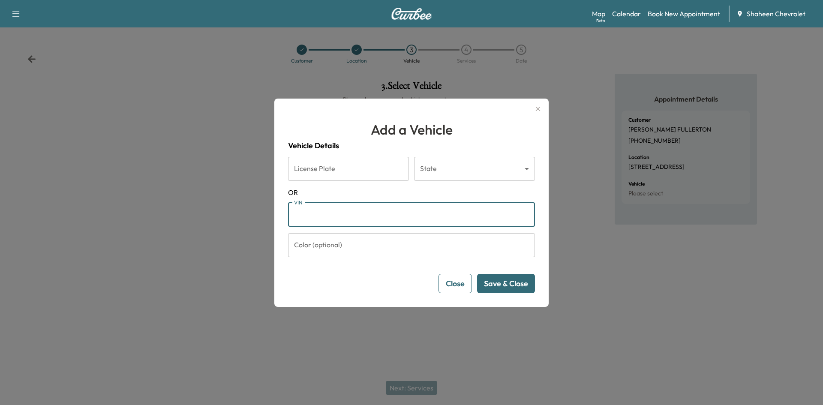
paste input "**********"
type input "**********"
click at [516, 284] on button "Save & Close" at bounding box center [506, 283] width 58 height 19
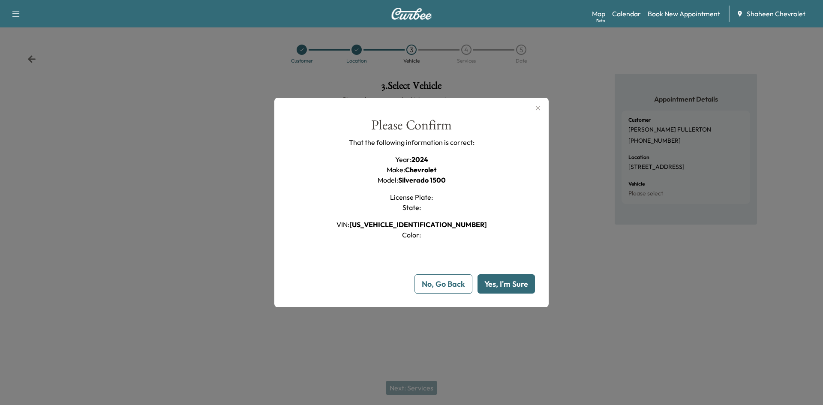
click at [498, 289] on button "Yes, I'm Sure" at bounding box center [506, 283] width 57 height 19
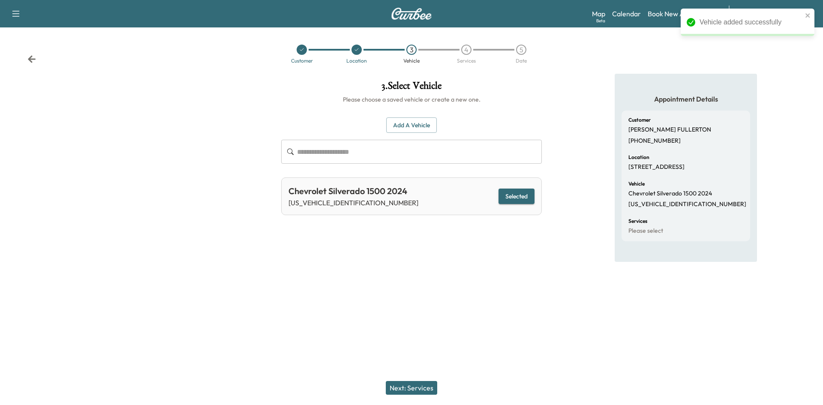
click at [418, 392] on button "Next: Services" at bounding box center [411, 388] width 51 height 14
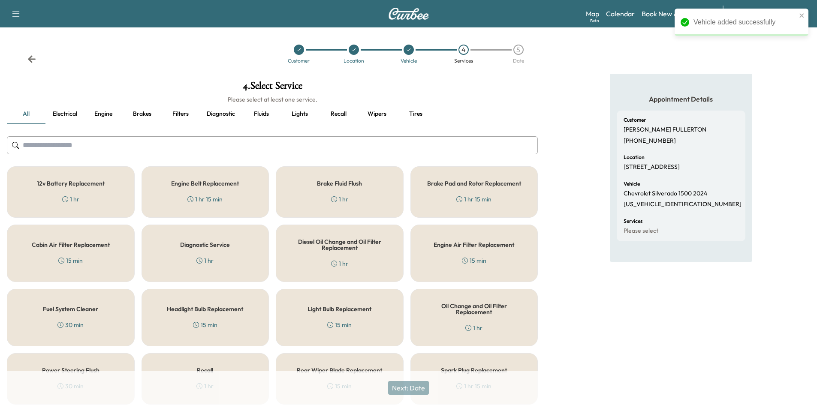
click at [170, 153] on input "text" at bounding box center [272, 145] width 531 height 18
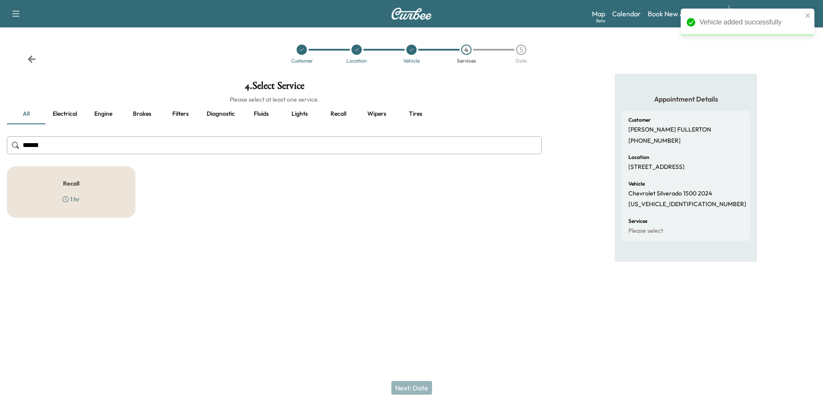
type input "******"
click at [108, 181] on div "Recall 1 hr" at bounding box center [71, 191] width 129 height 51
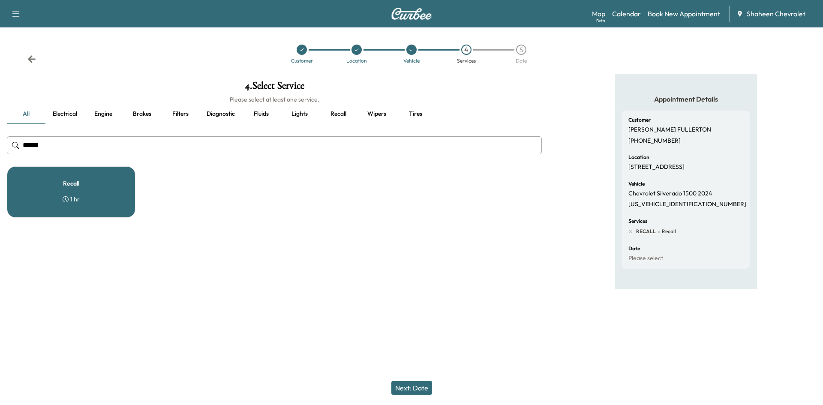
click at [423, 382] on button "Next: Date" at bounding box center [412, 388] width 41 height 14
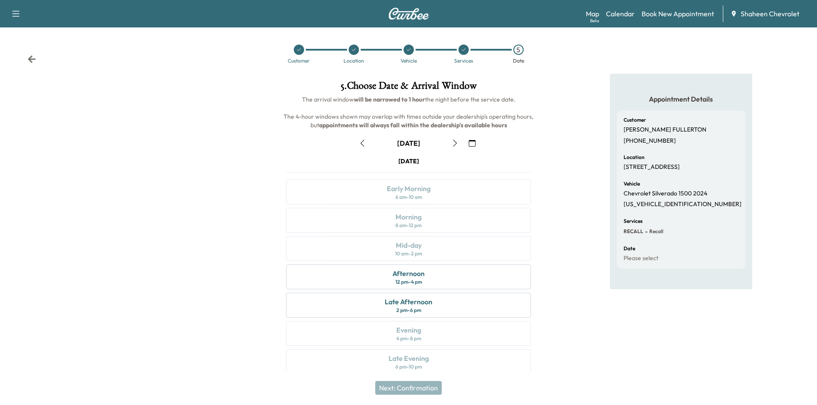
click at [453, 144] on icon "button" at bounding box center [455, 143] width 7 height 7
click at [433, 313] on div "Late Afternoon 2 pm - 6 pm" at bounding box center [408, 305] width 245 height 25
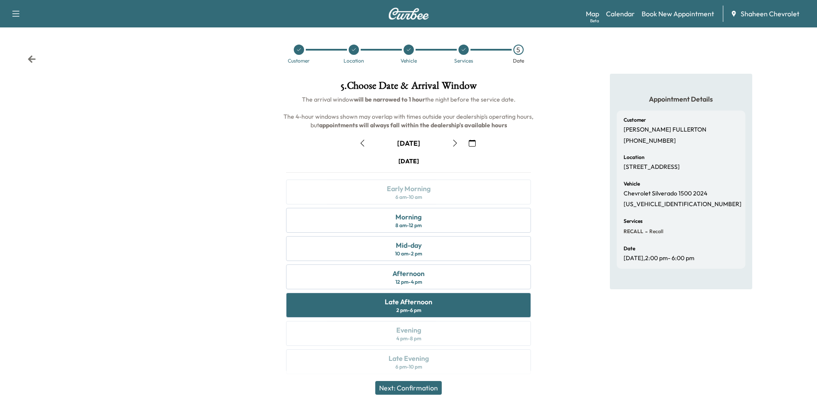
click at [429, 389] on button "Next: Confirmation" at bounding box center [408, 388] width 66 height 14
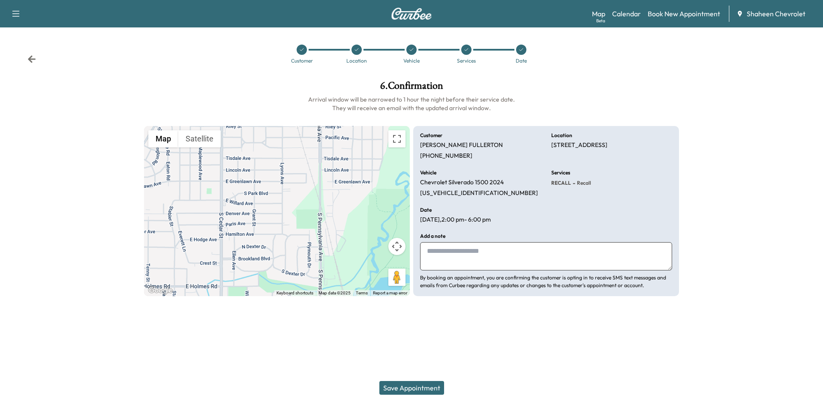
click at [474, 258] on textarea at bounding box center [546, 256] width 252 height 28
drag, startPoint x: 449, startPoint y: 253, endPoint x: 451, endPoint y: 248, distance: 5.4
click at [451, 249] on textarea at bounding box center [546, 256] width 252 height 28
type textarea "**********"
click at [420, 389] on button "Save Appointment" at bounding box center [412, 388] width 65 height 14
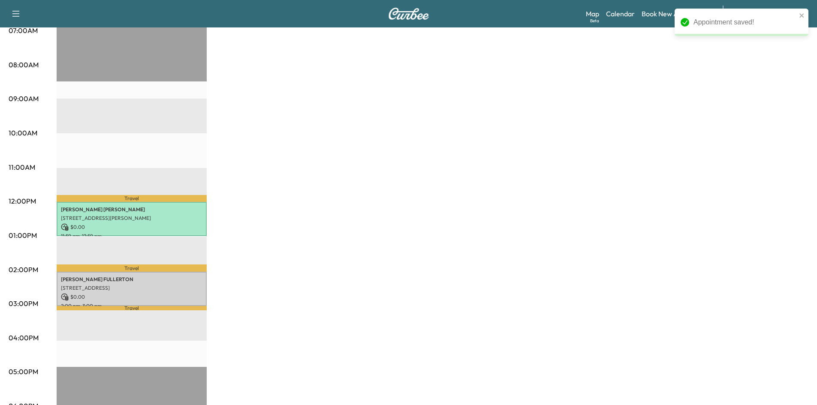
scroll to position [214, 0]
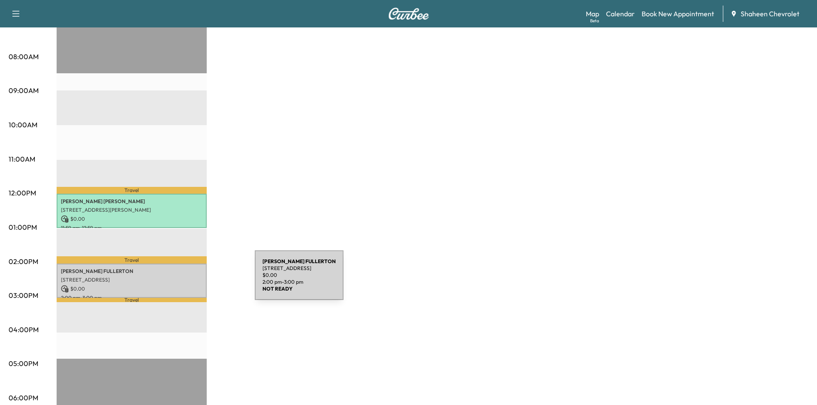
click at [190, 280] on div "[PERSON_NAME] [STREET_ADDRESS] $ 0.00 2:00 pm - 3:00 pm" at bounding box center [132, 281] width 150 height 35
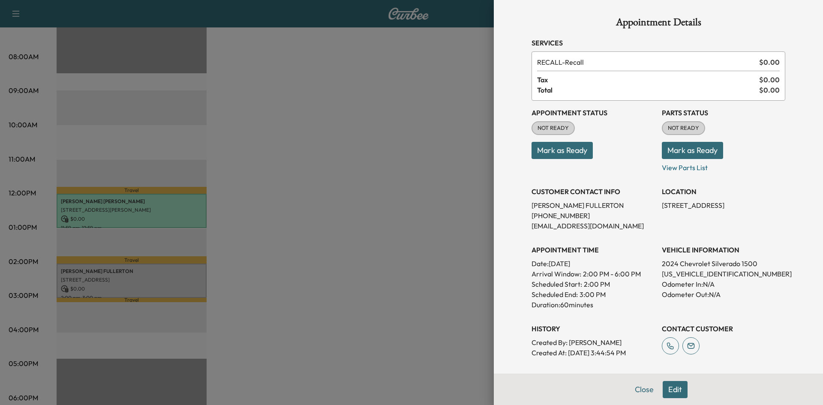
click at [575, 148] on button "Mark as Ready" at bounding box center [562, 150] width 61 height 17
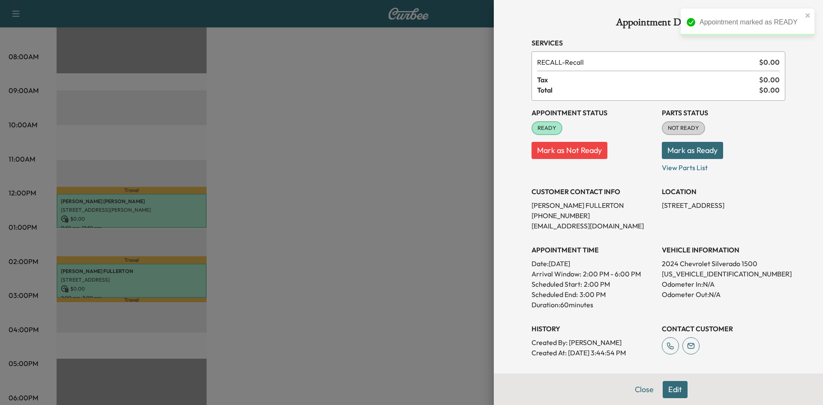
click at [699, 148] on button "Mark as Ready" at bounding box center [692, 150] width 61 height 17
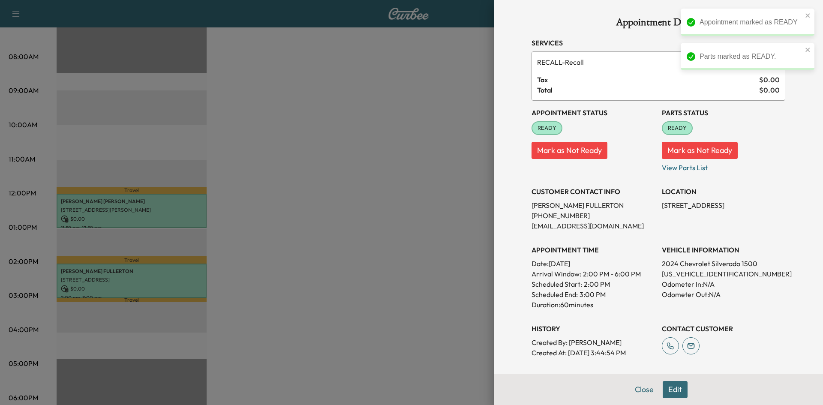
click at [444, 175] on div at bounding box center [411, 202] width 823 height 405
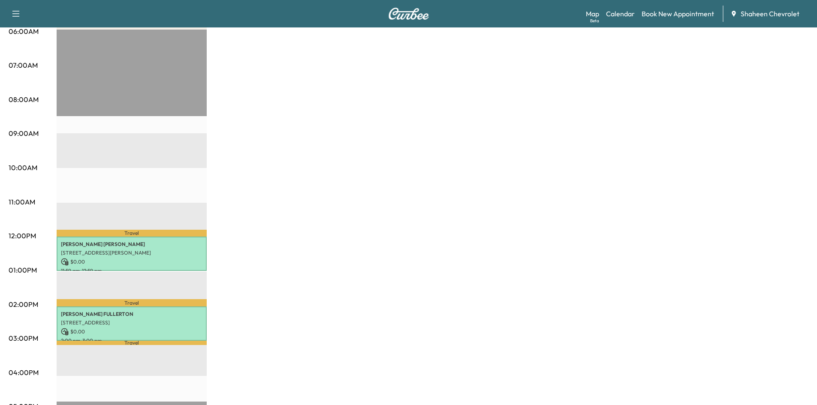
scroll to position [0, 0]
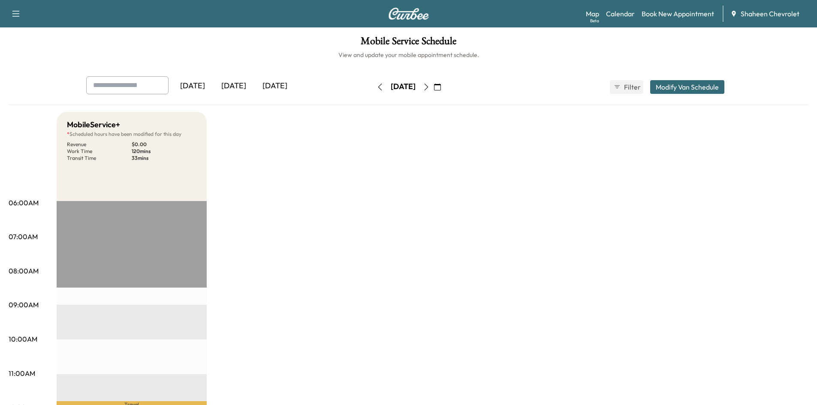
click at [377, 87] on icon "button" at bounding box center [380, 87] width 7 height 7
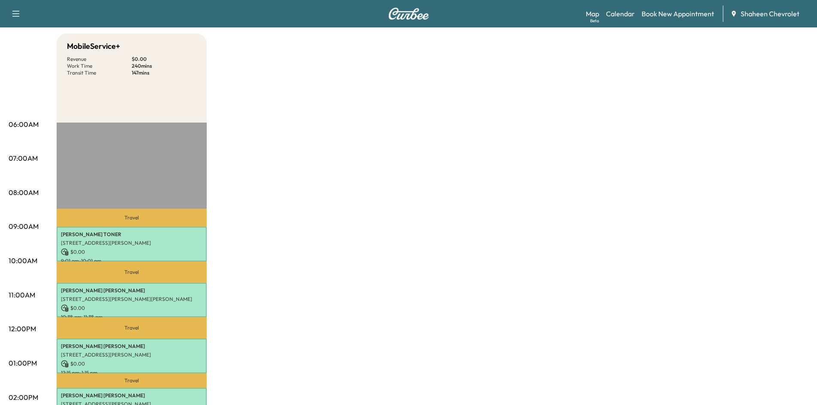
scroll to position [43, 0]
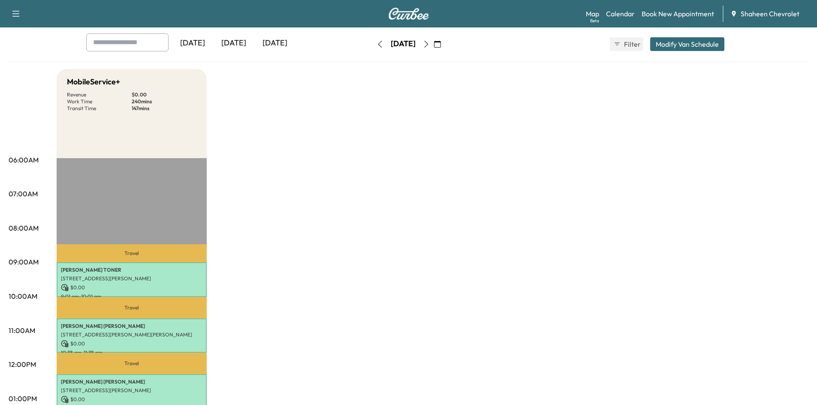
click at [430, 43] on icon "button" at bounding box center [426, 44] width 7 height 7
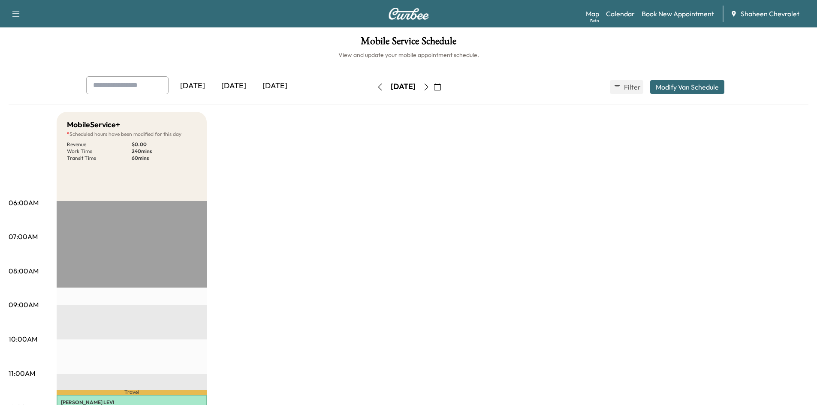
click at [237, 87] on div "[DATE]" at bounding box center [233, 86] width 41 height 20
